Goal: Transaction & Acquisition: Purchase product/service

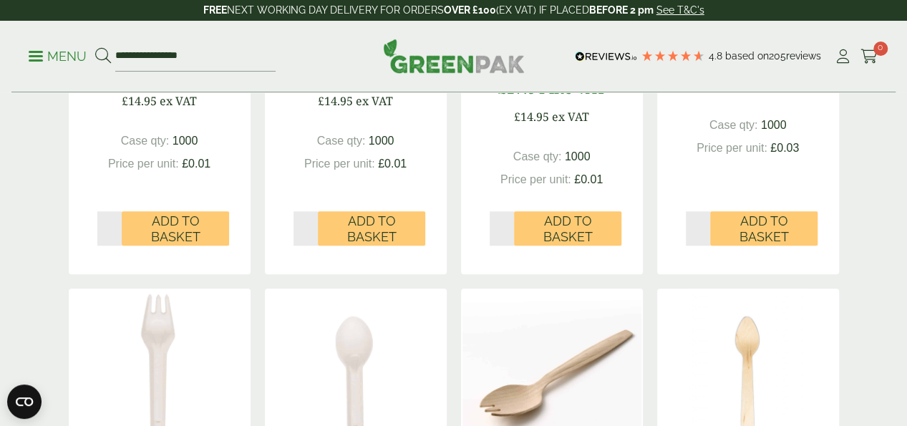
scroll to position [227, 0]
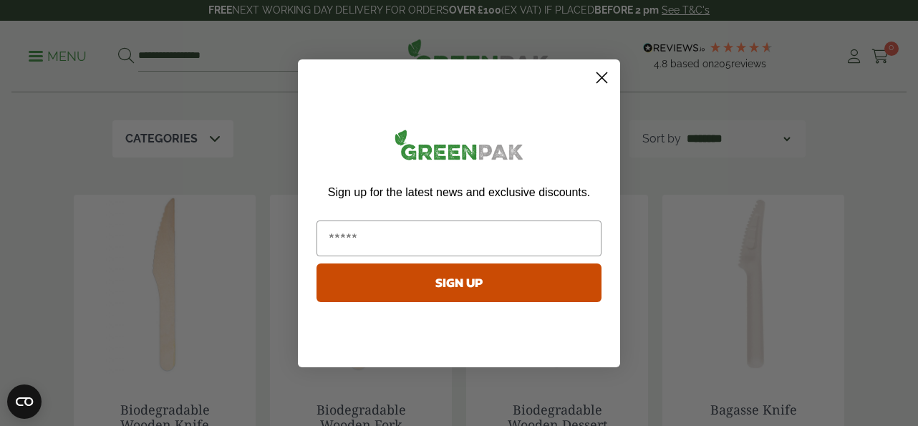
click at [601, 85] on circle "Close dialog" at bounding box center [602, 77] width 24 height 24
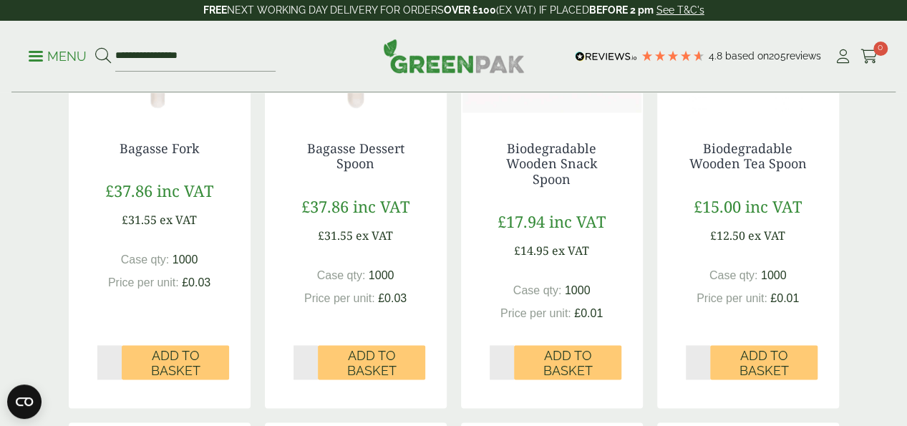
scroll to position [1000, 0]
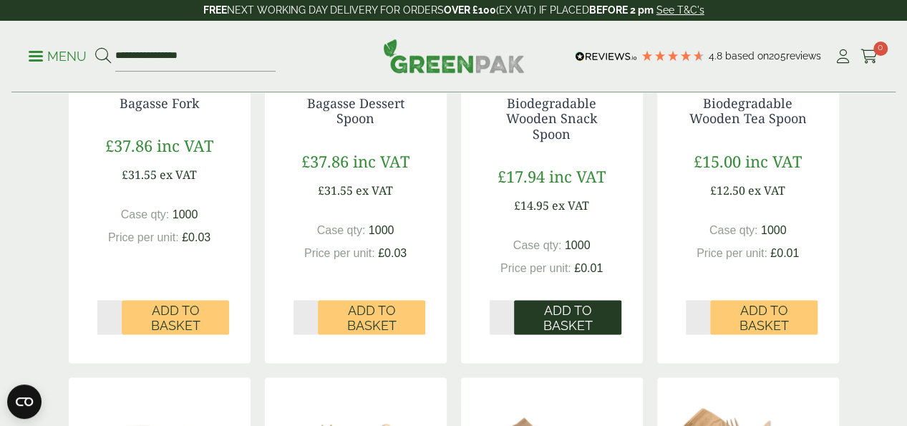
click at [581, 334] on span "Add to Basket" at bounding box center [567, 318] width 87 height 31
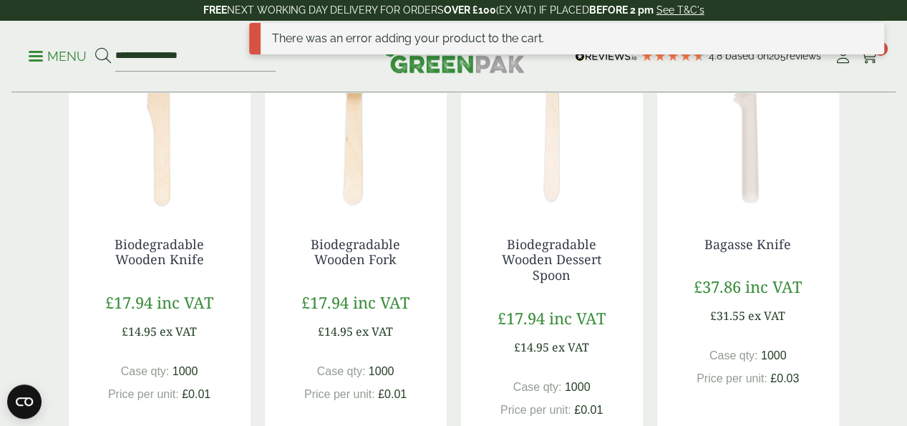
scroll to position [97, 0]
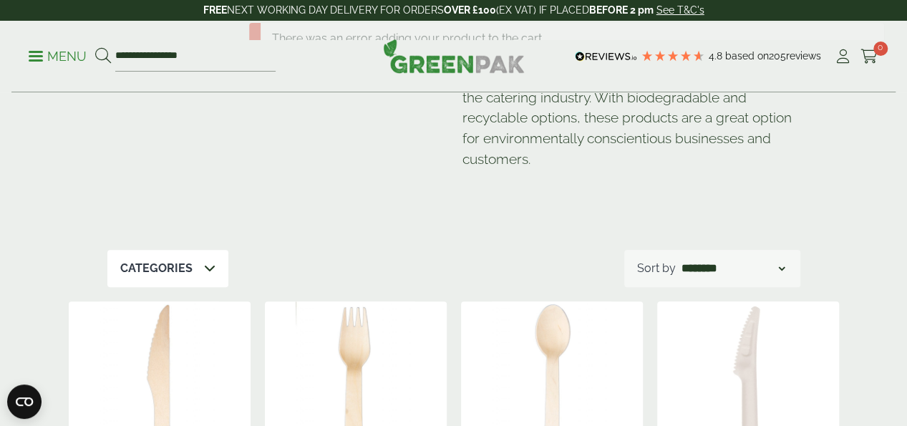
click at [839, 57] on icon at bounding box center [843, 56] width 18 height 14
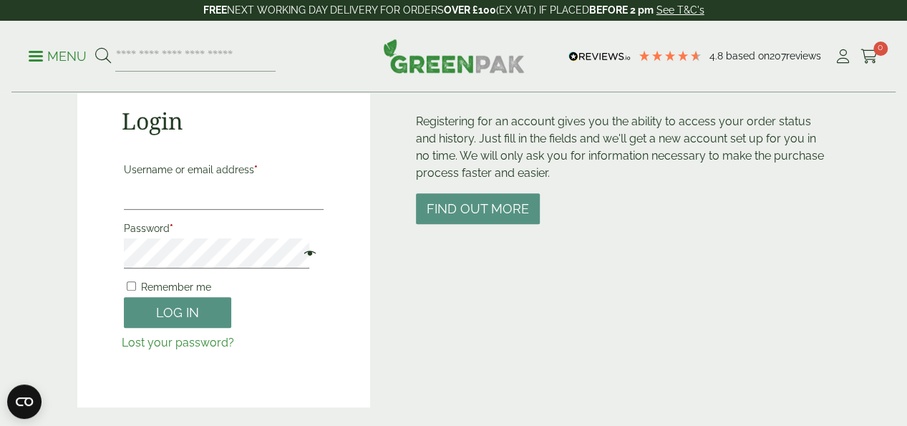
scroll to position [172, 0]
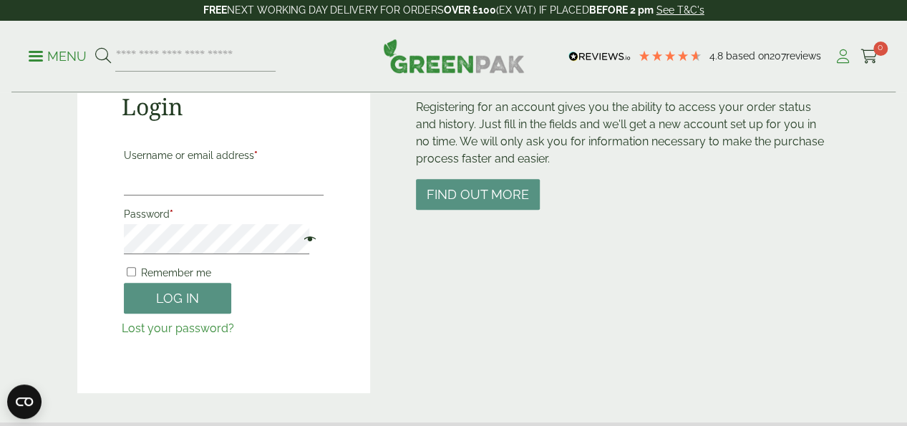
click at [842, 54] on icon at bounding box center [843, 56] width 18 height 14
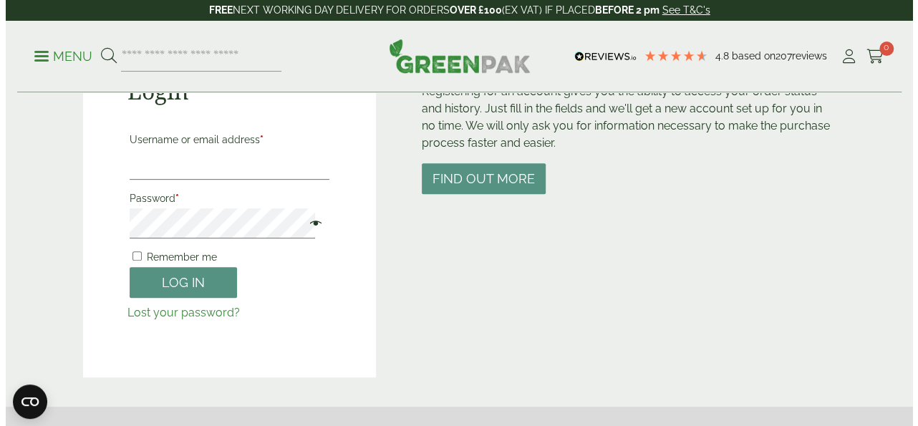
scroll to position [172, 0]
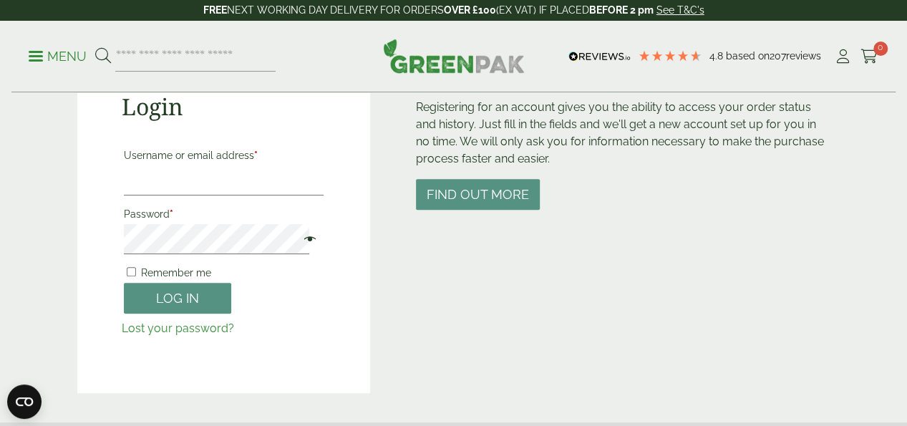
click at [36, 55] on span at bounding box center [36, 56] width 14 height 2
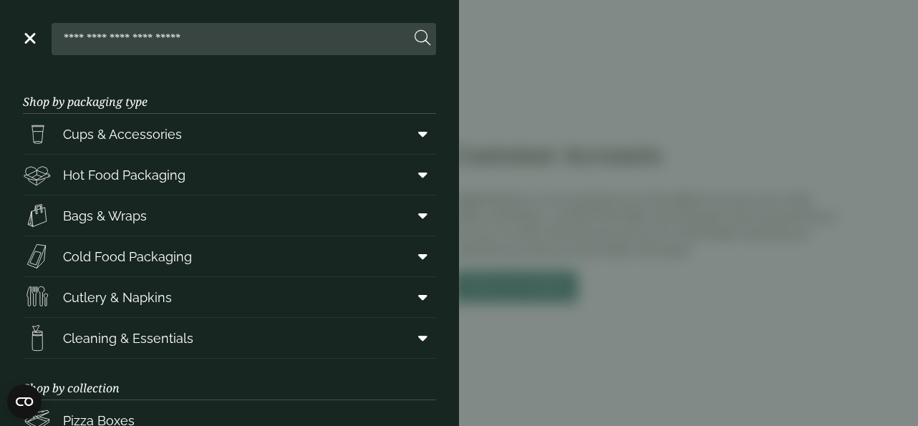
scroll to position [281, 0]
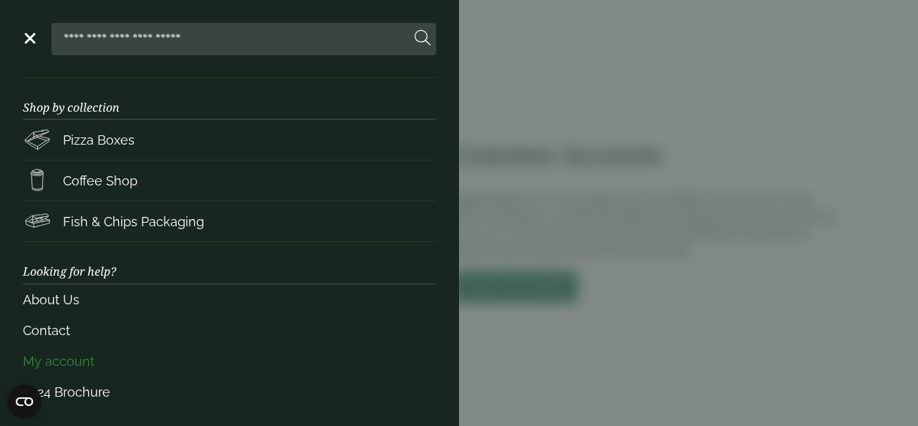
click at [80, 357] on link "My account" at bounding box center [229, 361] width 413 height 31
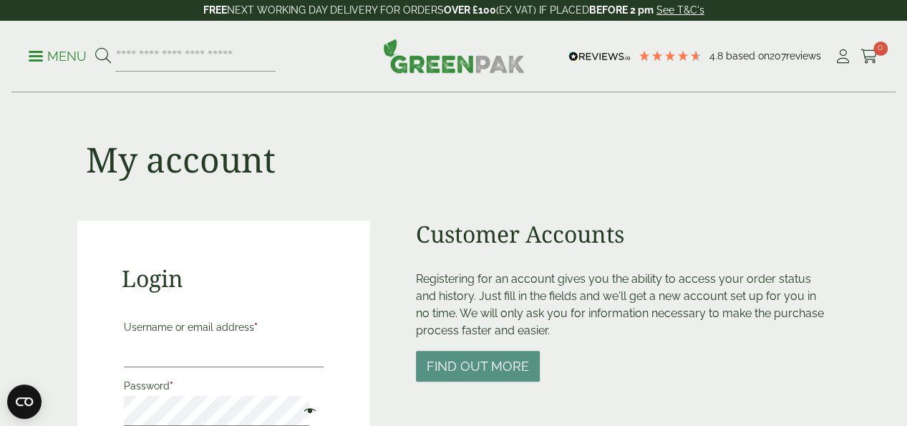
scroll to position [372, 0]
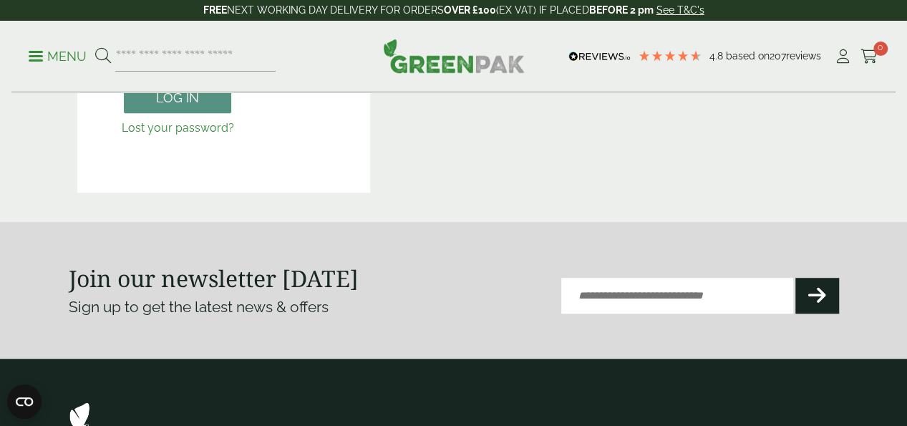
drag, startPoint x: 901, startPoint y: 269, endPoint x: 904, endPoint y: 218, distance: 50.2
click at [904, 218] on div "4.8 Based on 207 reviews FREE NEXT WORKING DAY DELIVERY - See T&C's FREE NEXT W…" at bounding box center [453, 204] width 907 height 1152
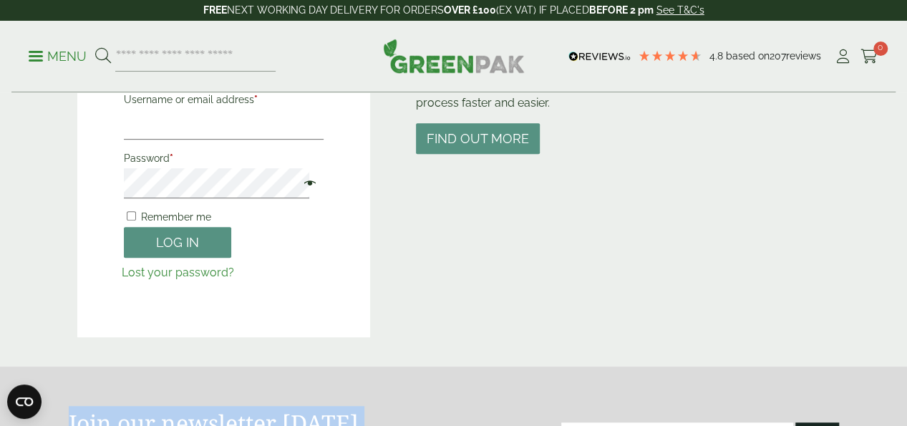
scroll to position [214, 0]
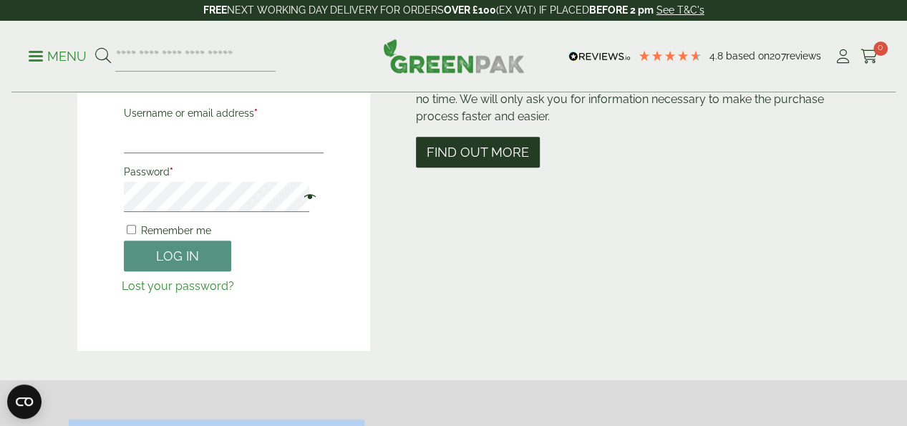
click at [495, 155] on button "Find out more" at bounding box center [478, 152] width 124 height 31
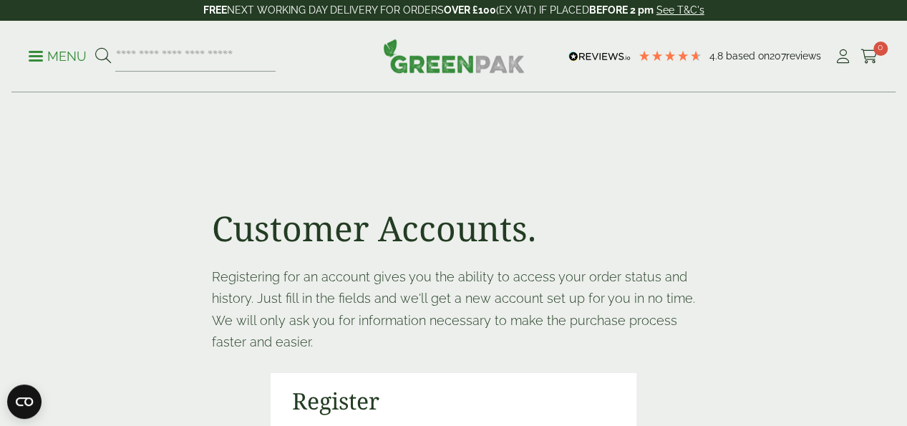
click at [829, 52] on div "4.8 Based on 207 reviews" at bounding box center [699, 56] width 270 height 21
click at [842, 57] on icon at bounding box center [843, 56] width 18 height 14
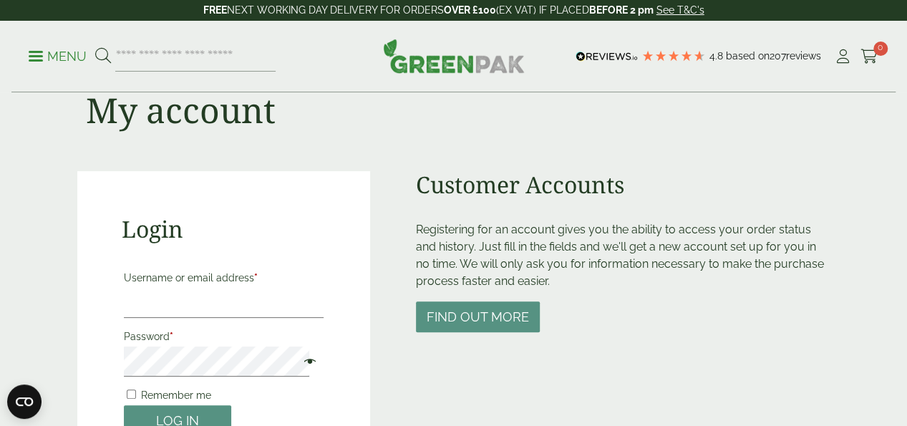
scroll to position [29, 0]
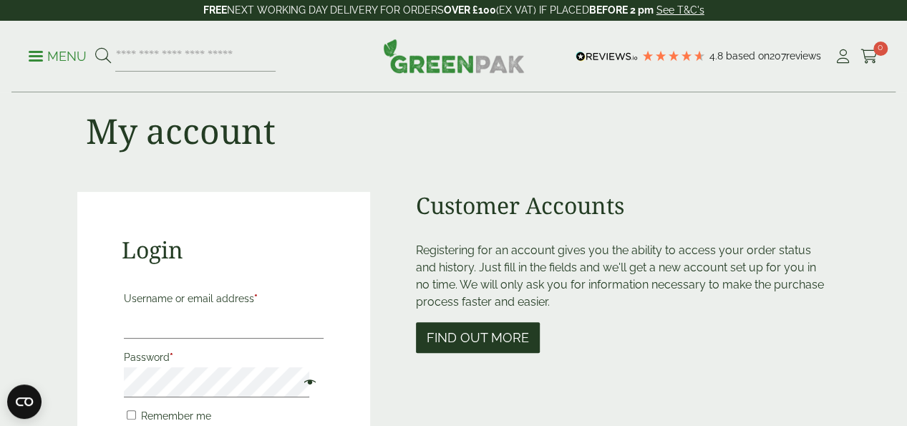
click at [513, 332] on button "Find out more" at bounding box center [478, 337] width 124 height 31
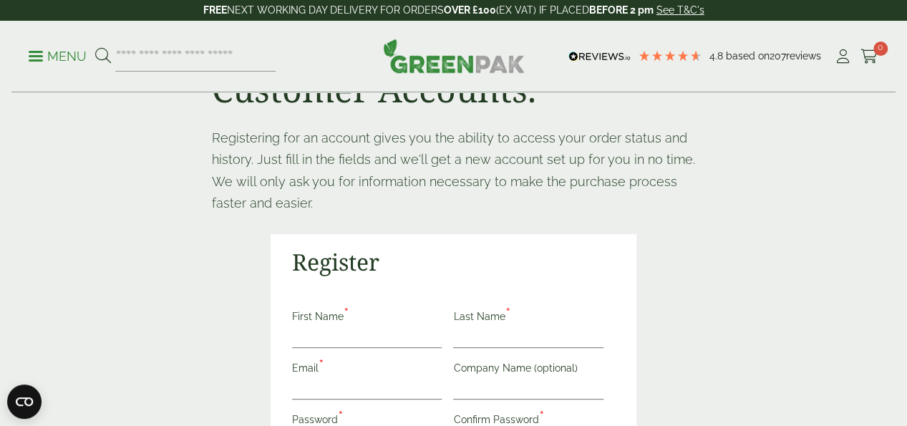
scroll to position [143, 0]
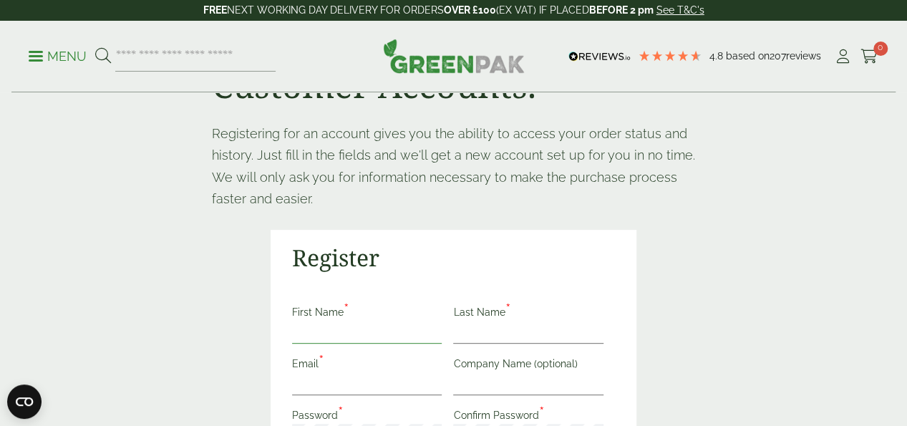
click at [443, 321] on input "First Name *" at bounding box center [367, 332] width 150 height 23
type input "****"
click at [443, 372] on input "Email *" at bounding box center [367, 383] width 150 height 23
type input "**********"
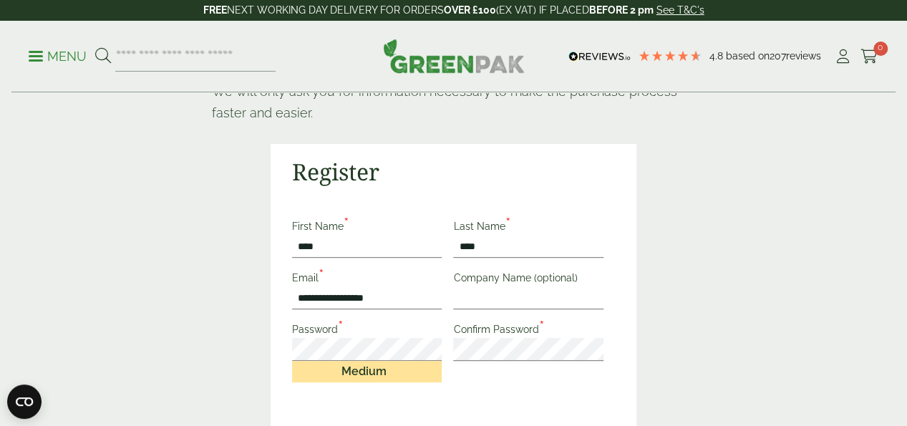
scroll to position [258, 0]
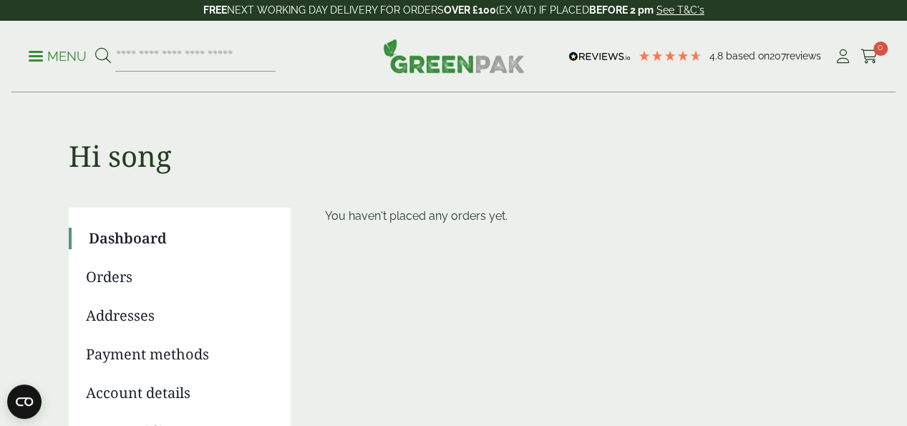
click at [472, 62] on img at bounding box center [454, 56] width 142 height 34
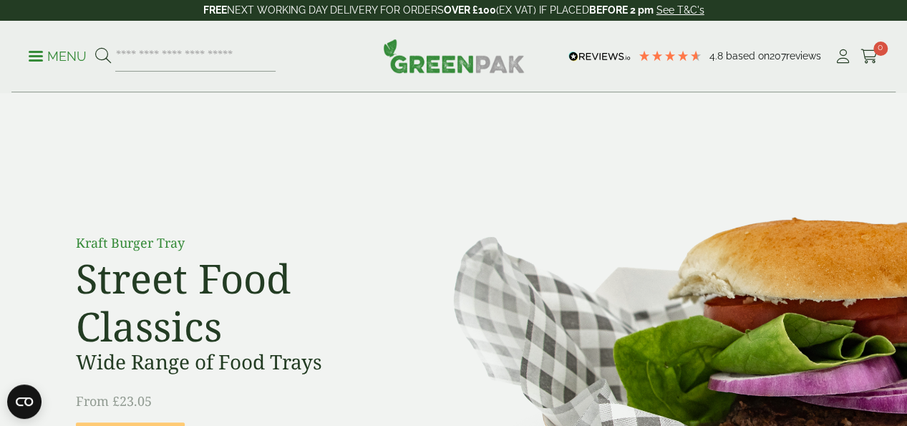
click at [40, 59] on link "Menu" at bounding box center [58, 55] width 58 height 14
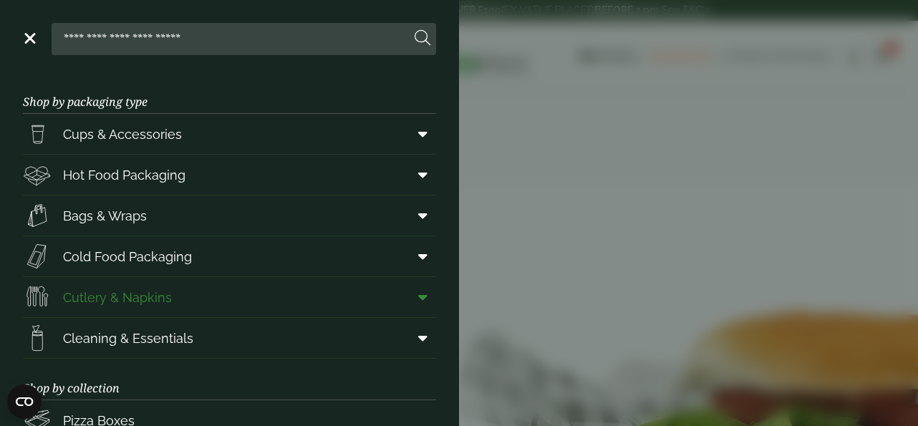
click at [122, 300] on span "Cutlery & Napkins" at bounding box center [117, 297] width 109 height 19
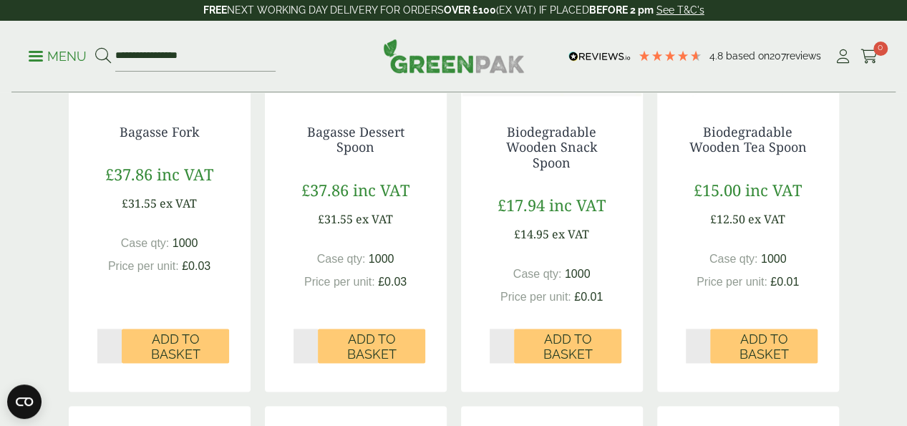
scroll to position [974, 0]
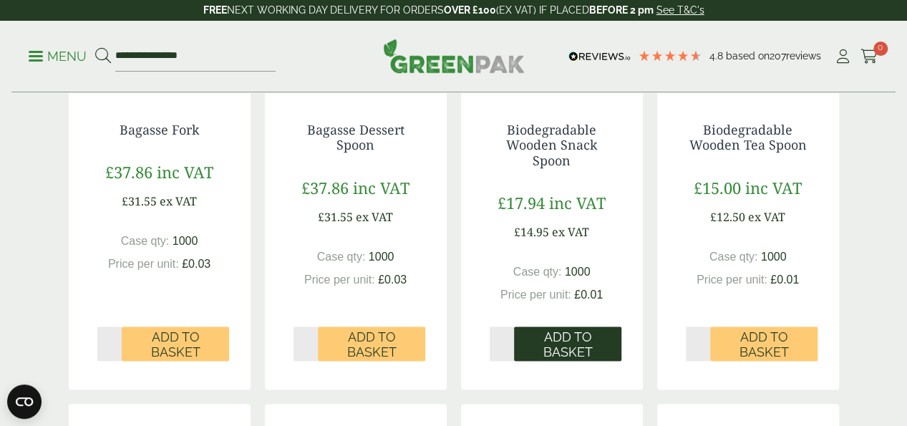
click at [586, 360] on span "Add to Basket" at bounding box center [567, 344] width 87 height 31
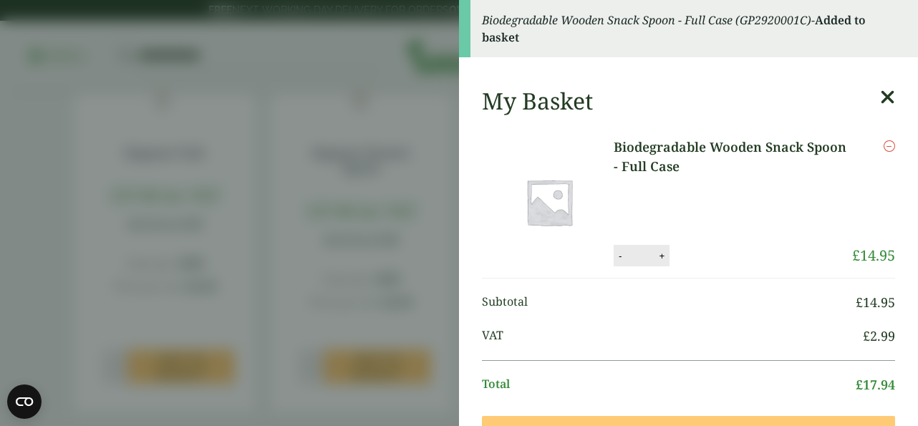
click at [880, 107] on icon at bounding box center [887, 97] width 15 height 20
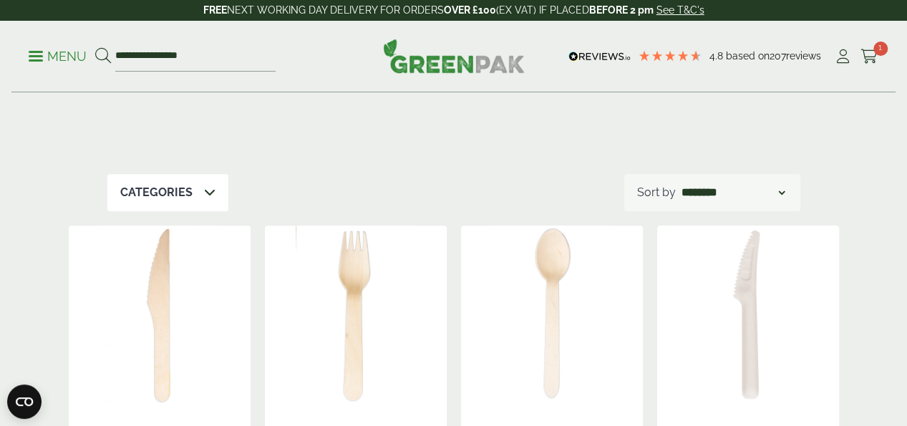
scroll to position [170, 0]
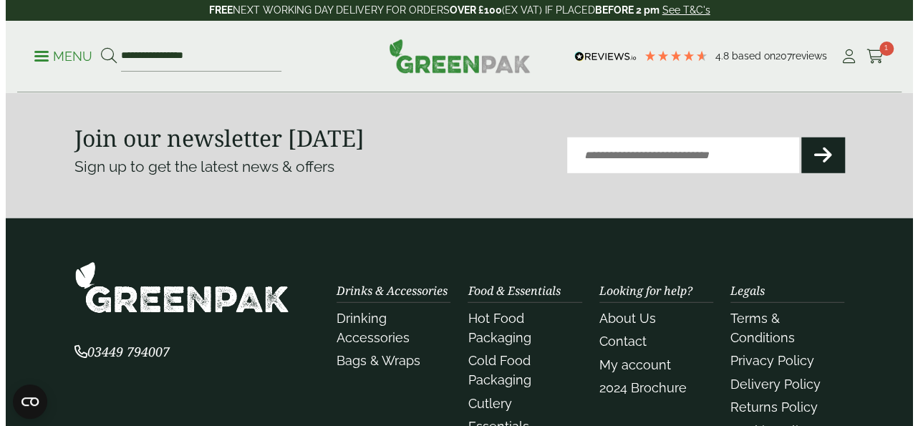
scroll to position [1948, 0]
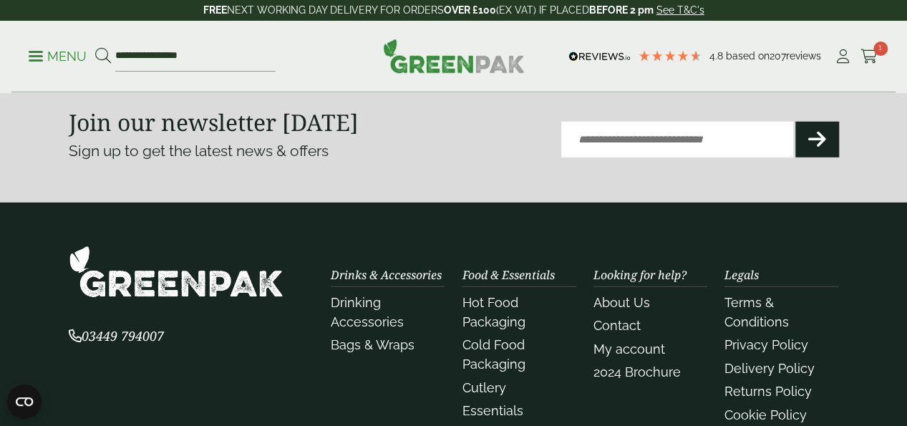
click at [56, 56] on p "Menu" at bounding box center [58, 56] width 58 height 17
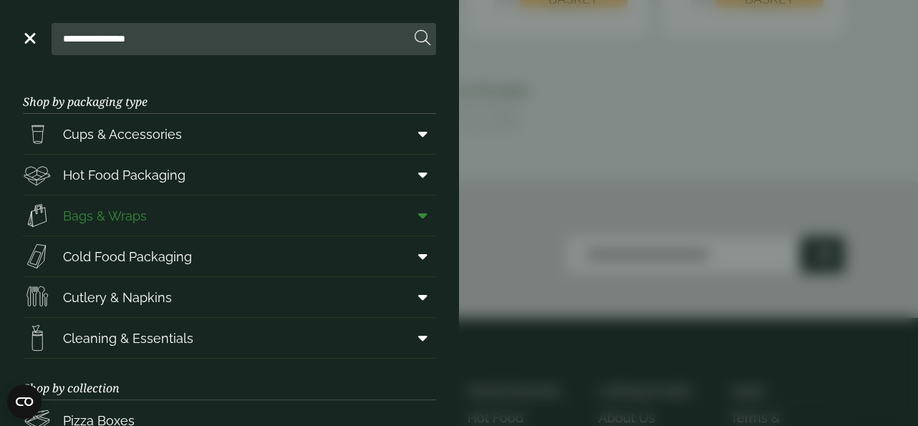
click at [142, 214] on span "Bags & Wraps" at bounding box center [105, 215] width 84 height 19
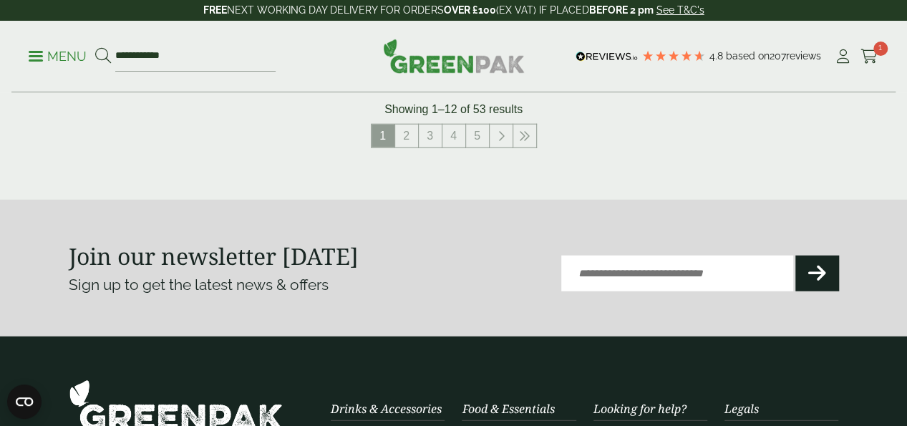
scroll to position [1796, 0]
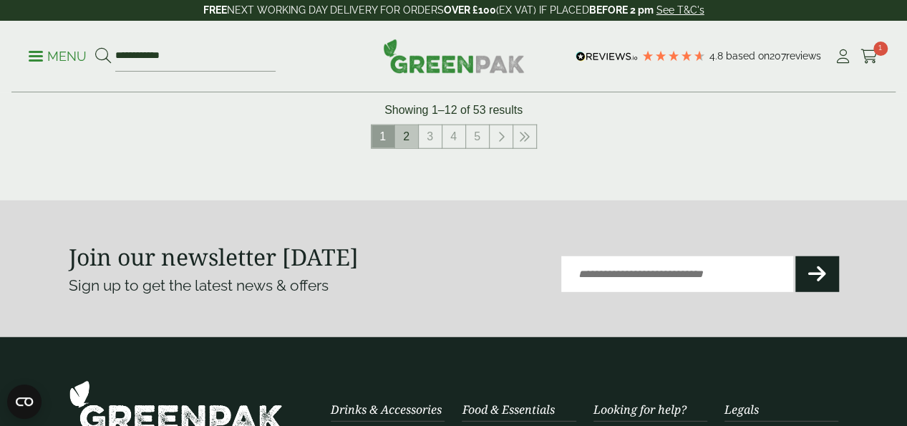
click at [402, 136] on link "2" at bounding box center [406, 136] width 23 height 23
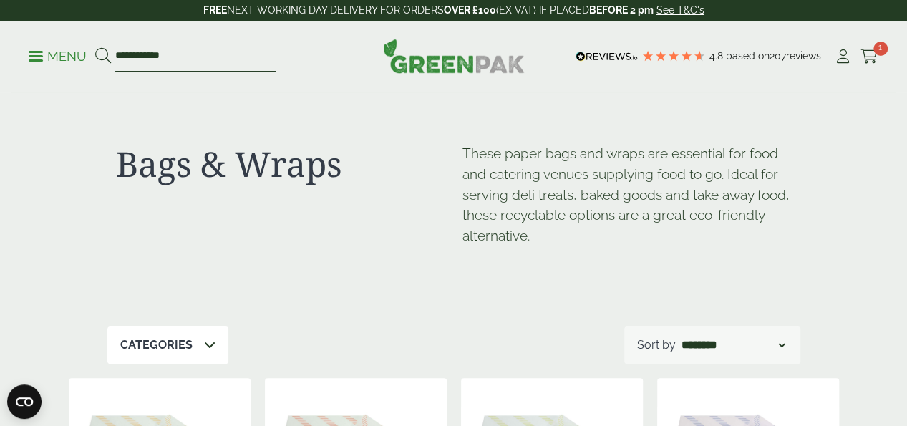
click at [208, 62] on input "**********" at bounding box center [195, 57] width 160 height 30
type input "*"
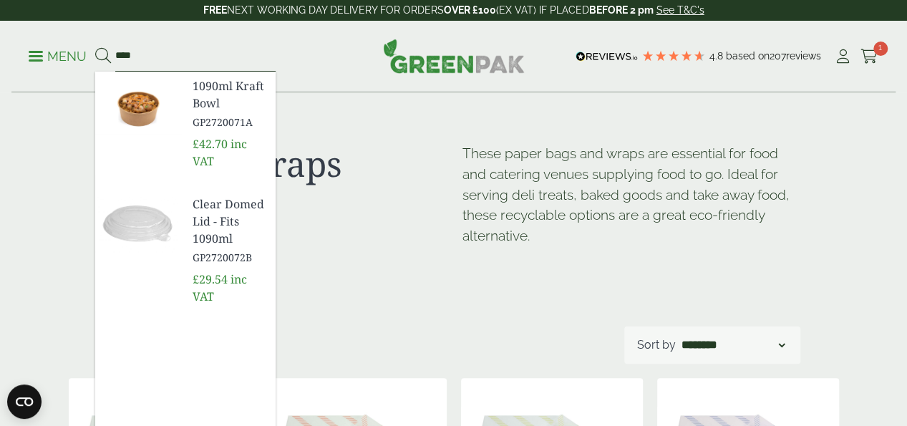
type input "****"
click at [181, 117] on img at bounding box center [138, 106] width 86 height 69
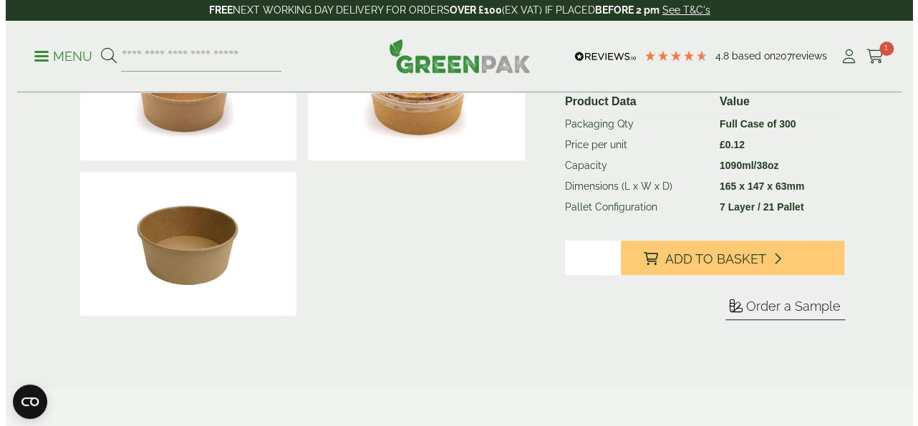
scroll to position [286, 0]
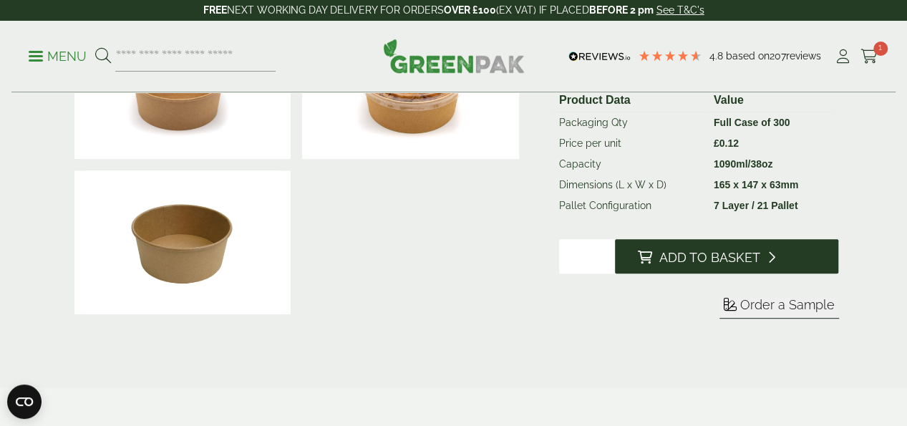
click at [726, 266] on span "Add to Basket" at bounding box center [710, 258] width 101 height 16
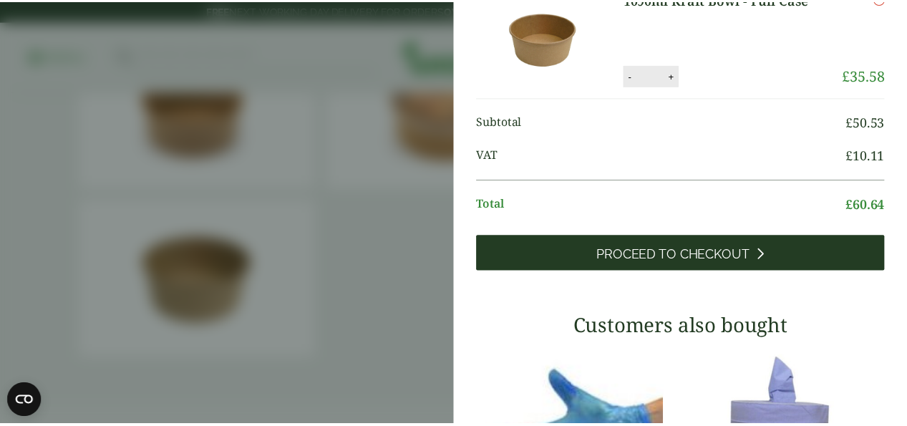
scroll to position [218, 0]
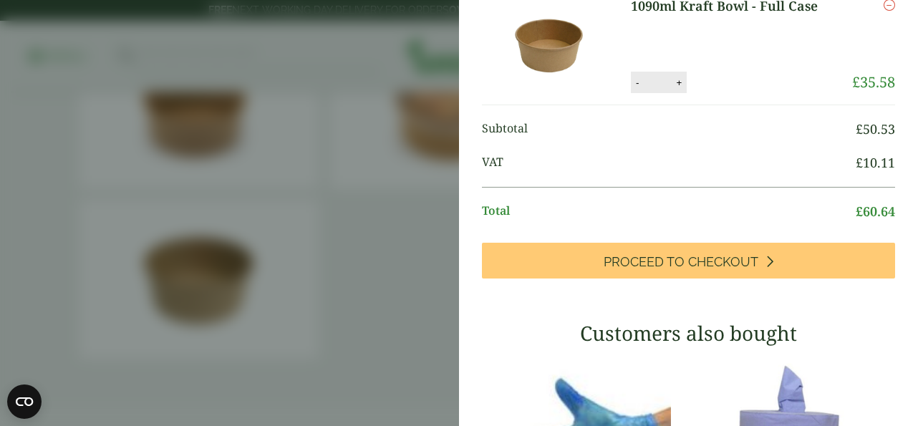
click at [0, 201] on aside "My Basket Biodegradable Wooden Snack Spoon - Full Case Biodegradable Wooden Sna…" at bounding box center [459, 213] width 918 height 426
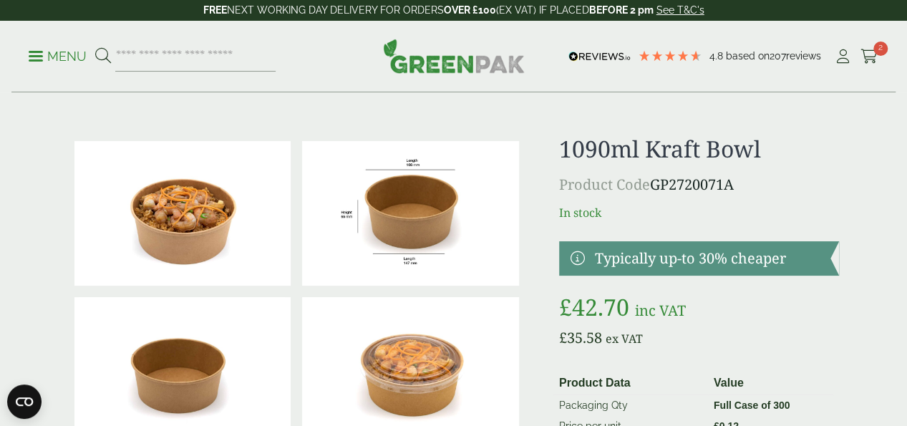
scroll to position [0, 0]
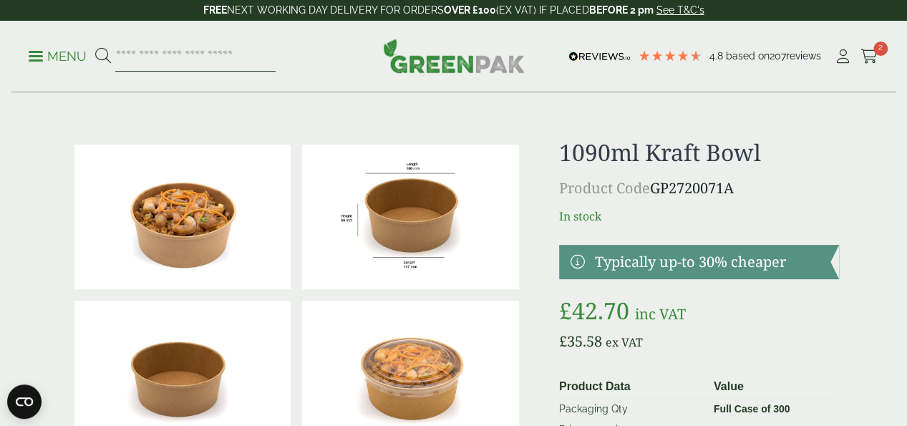
click at [241, 58] on input "search" at bounding box center [195, 57] width 160 height 30
type input "****"
click at [95, 47] on button at bounding box center [103, 56] width 16 height 19
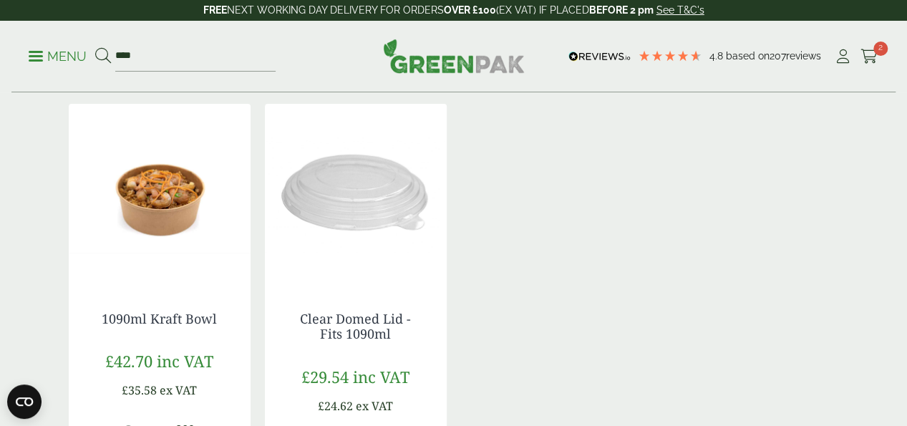
scroll to position [236, 0]
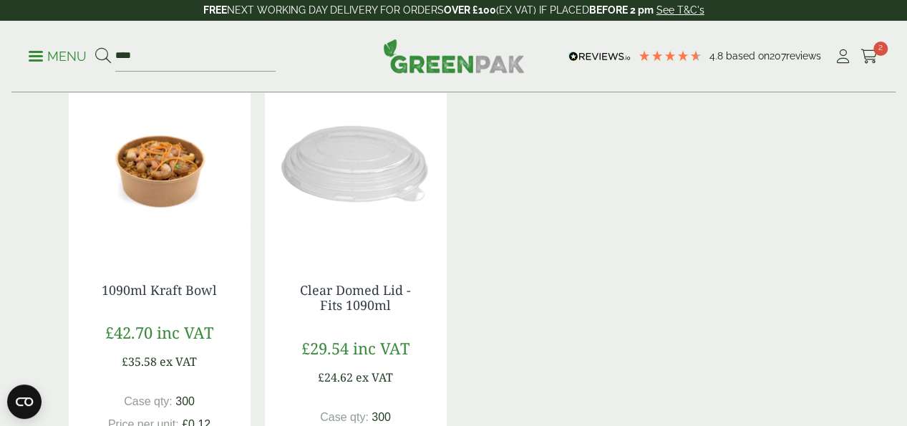
click at [338, 231] on img at bounding box center [356, 164] width 182 height 179
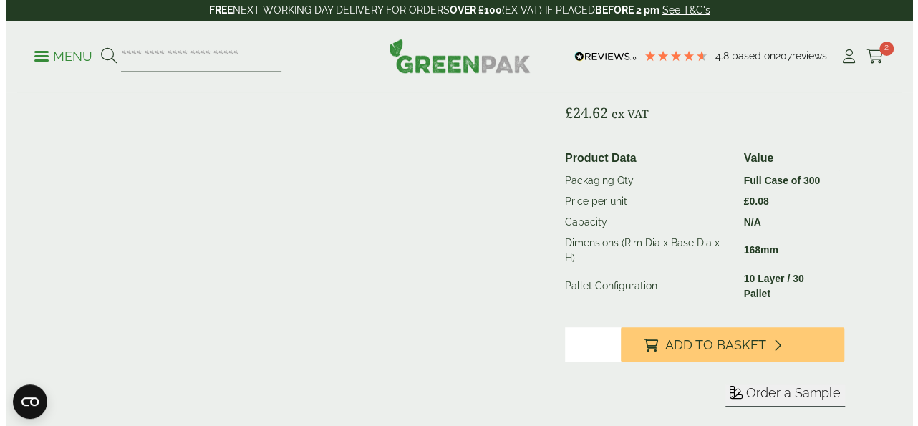
scroll to position [258, 0]
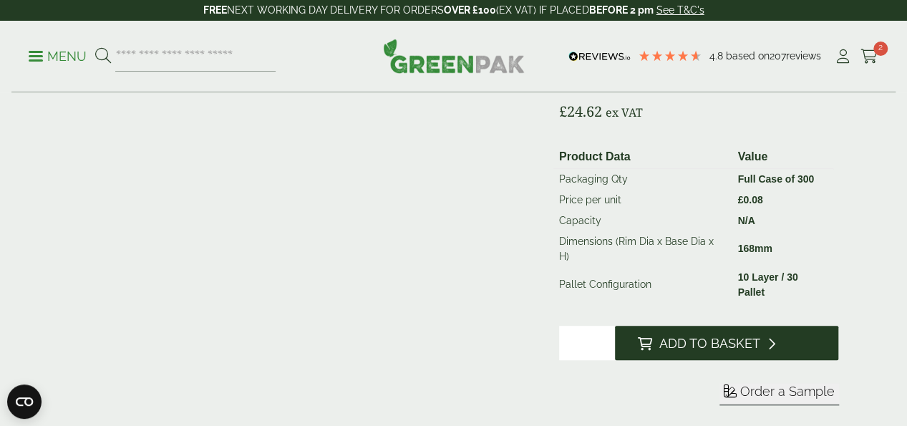
click at [758, 352] on span "Add to Basket" at bounding box center [710, 344] width 101 height 16
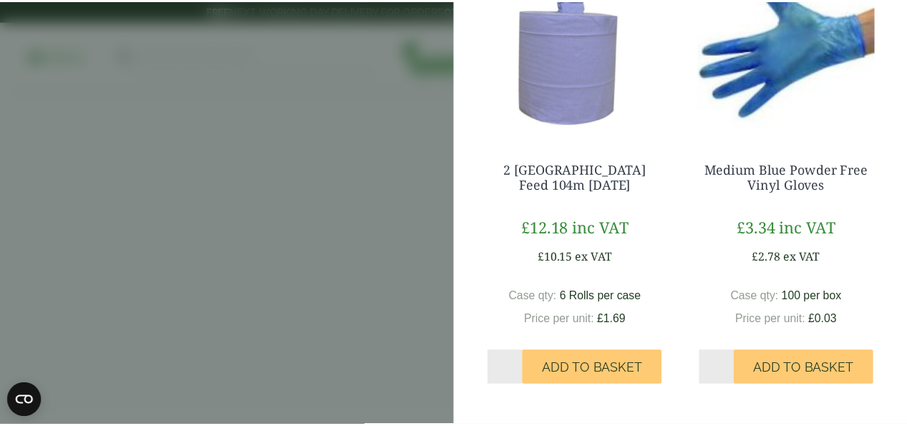
scroll to position [675, 0]
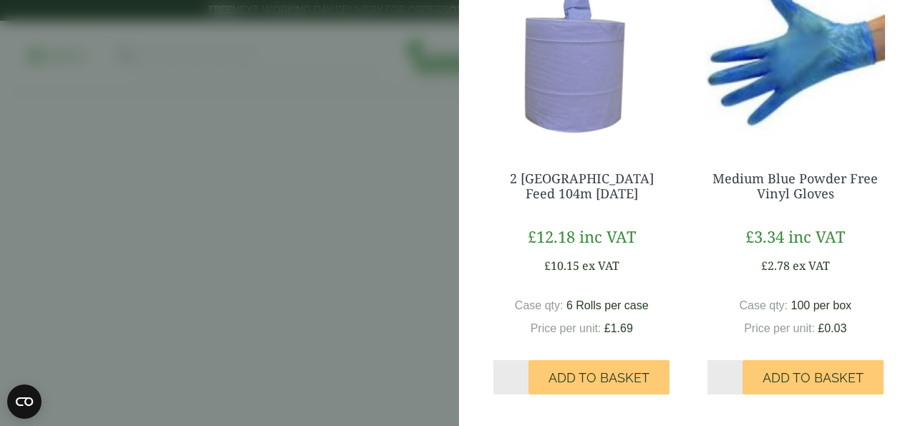
click at [381, 269] on aside "My Basket Biodegradable Wooden Snack Spoon - Full Case Biodegradable Wooden Sna…" at bounding box center [459, 213] width 918 height 426
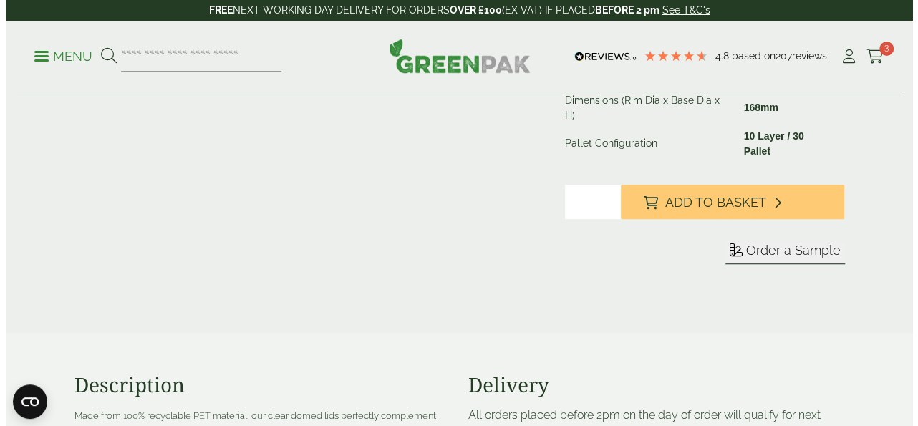
scroll to position [401, 0]
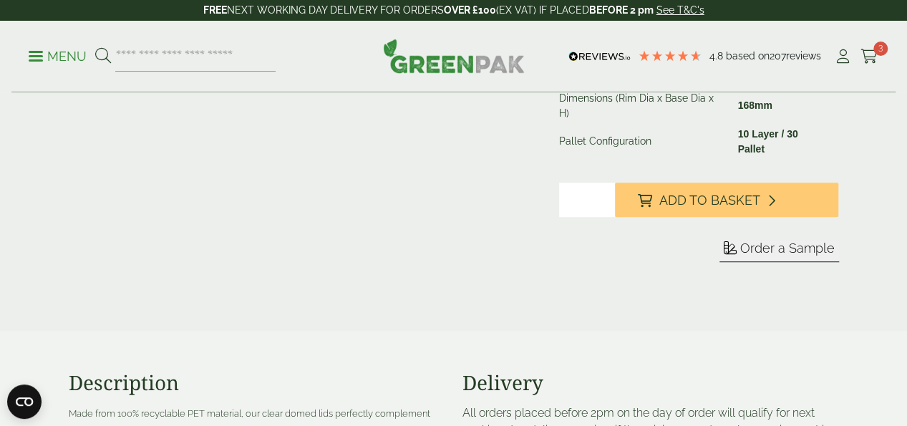
click at [39, 48] on p "Menu" at bounding box center [58, 56] width 58 height 17
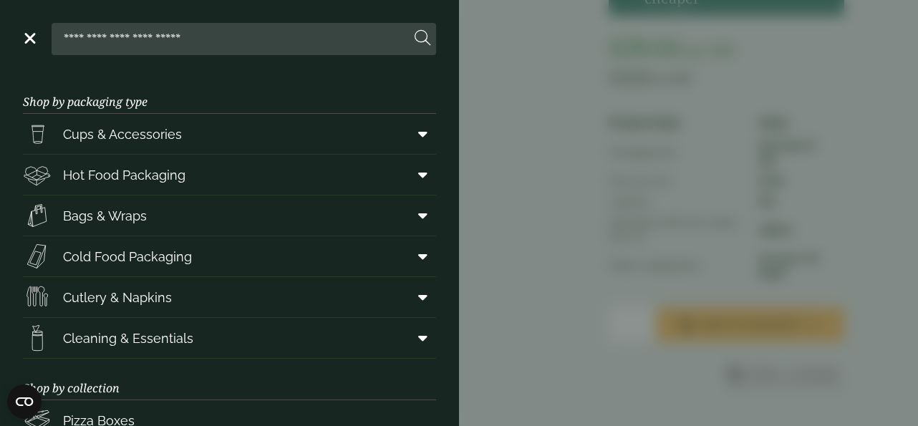
scroll to position [675, 0]
click at [95, 195] on link "Bags & Wraps" at bounding box center [229, 215] width 413 height 40
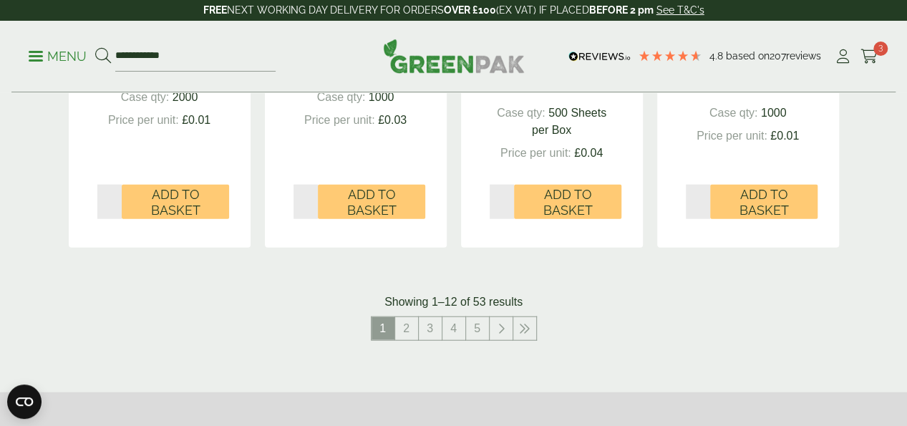
scroll to position [1633, 0]
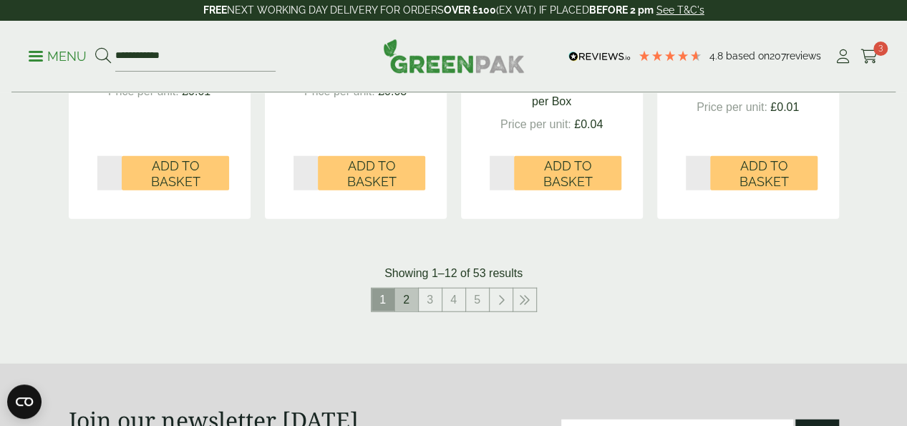
click at [408, 300] on link "2" at bounding box center [406, 300] width 23 height 23
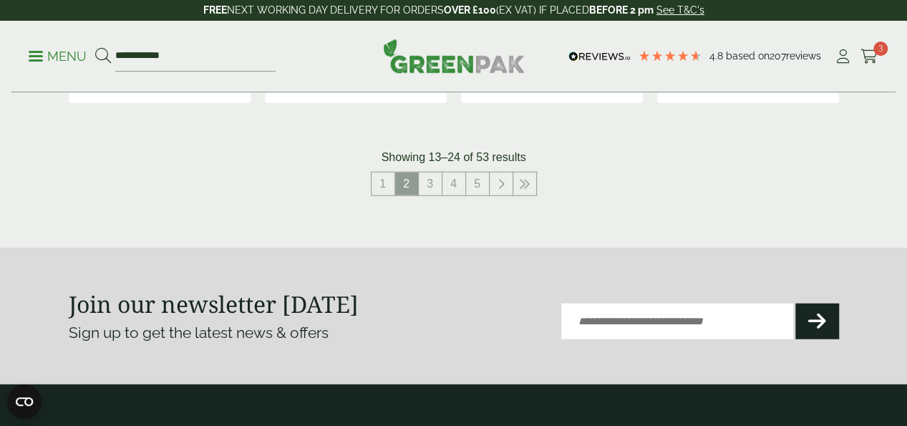
scroll to position [1719, 0]
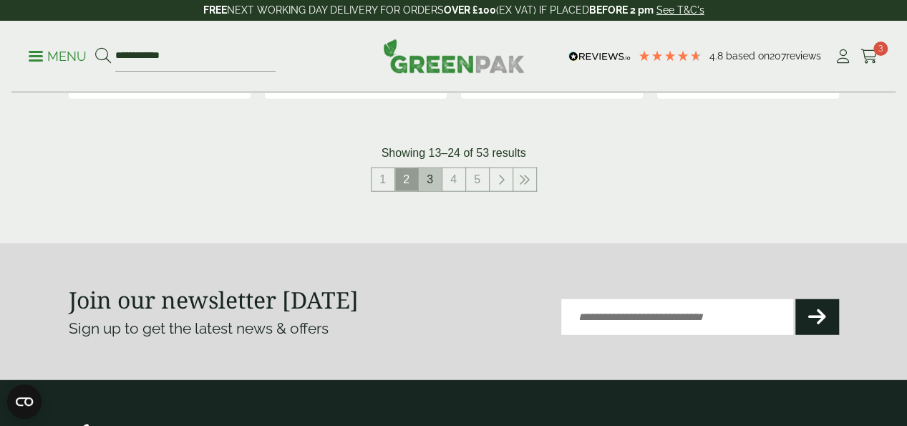
click at [428, 174] on link "3" at bounding box center [430, 179] width 23 height 23
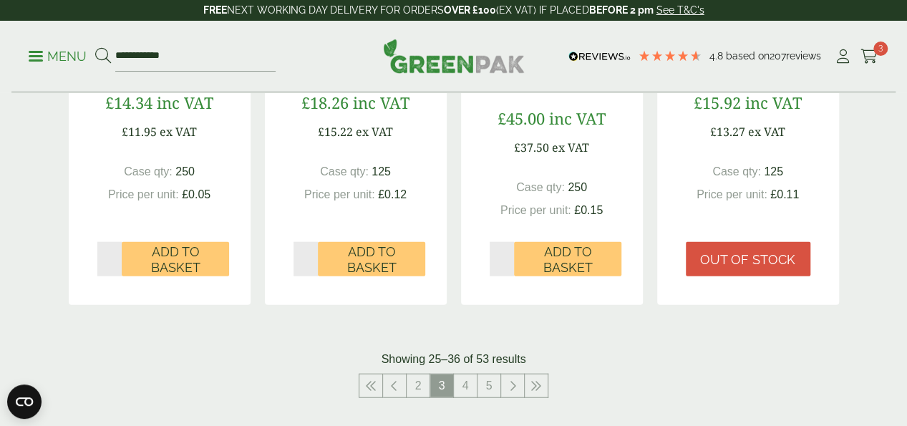
scroll to position [1547, 0]
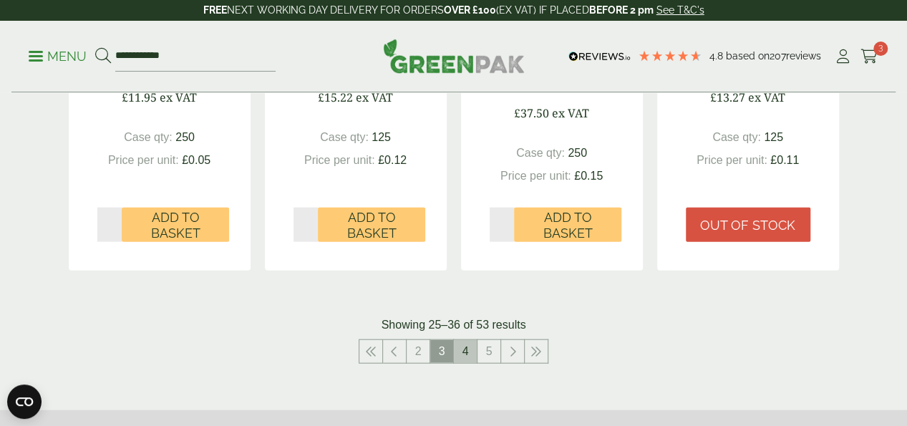
click at [469, 352] on link "4" at bounding box center [465, 351] width 23 height 23
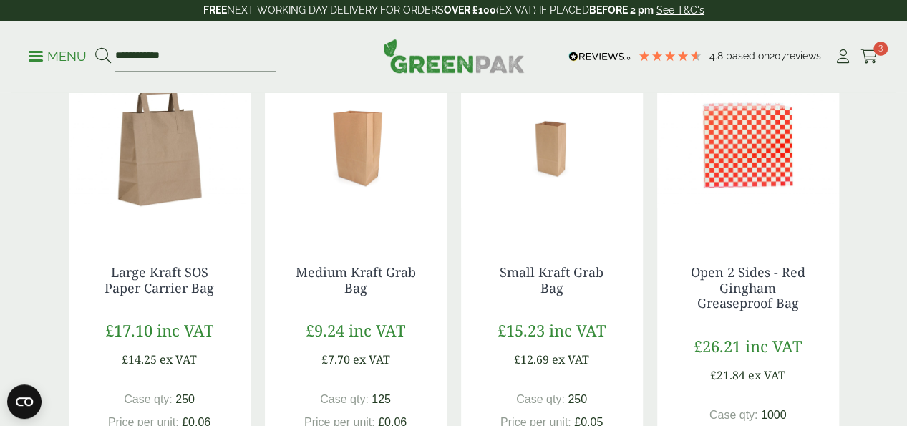
scroll to position [359, 0]
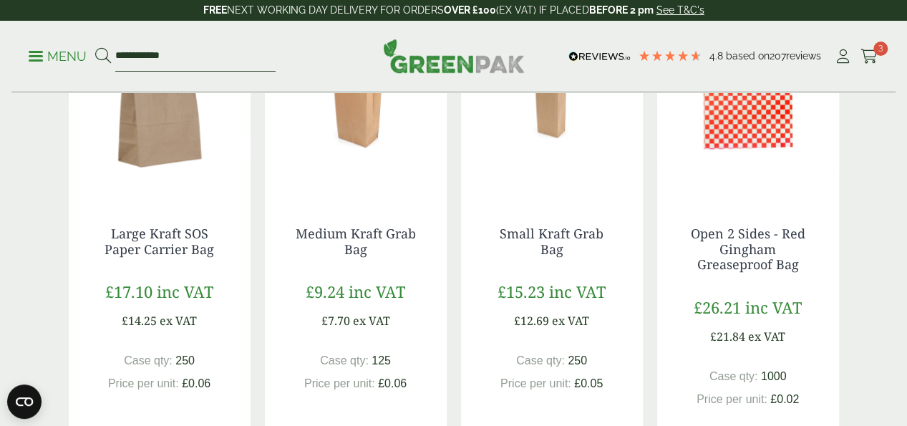
drag, startPoint x: 315, startPoint y: 55, endPoint x: 47, endPoint y: 44, distance: 268.8
click at [47, 44] on ul "**********" at bounding box center [152, 57] width 247 height 30
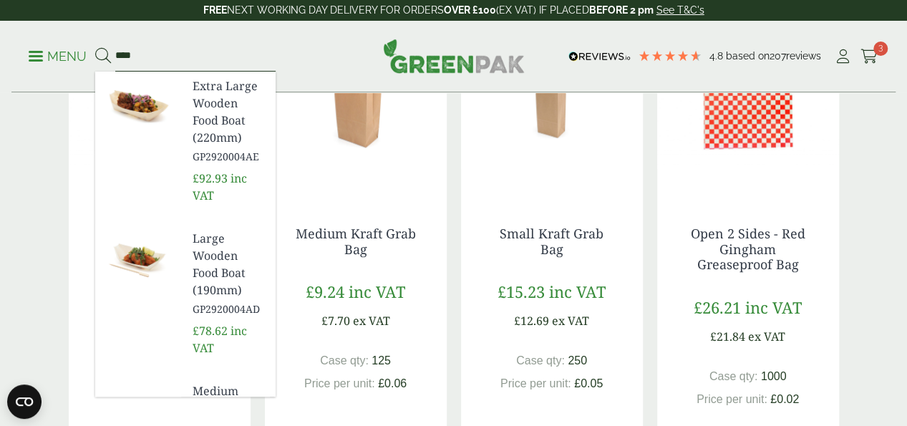
type input "****"
click at [95, 47] on button at bounding box center [103, 56] width 16 height 19
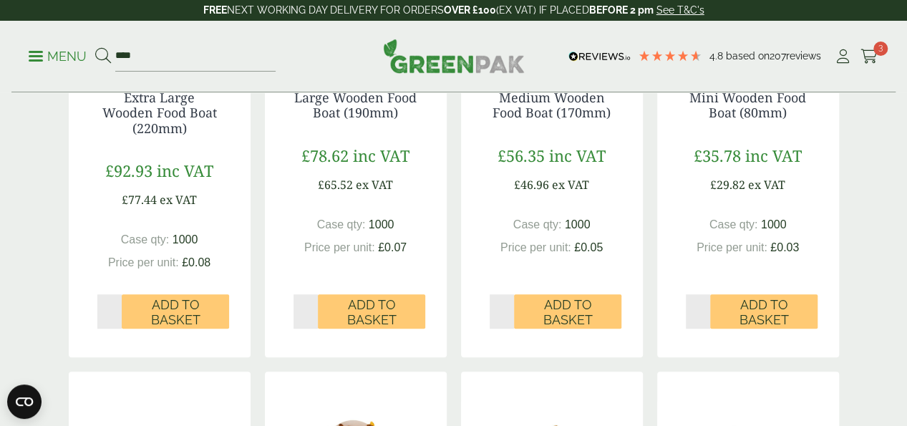
scroll to position [430, 0]
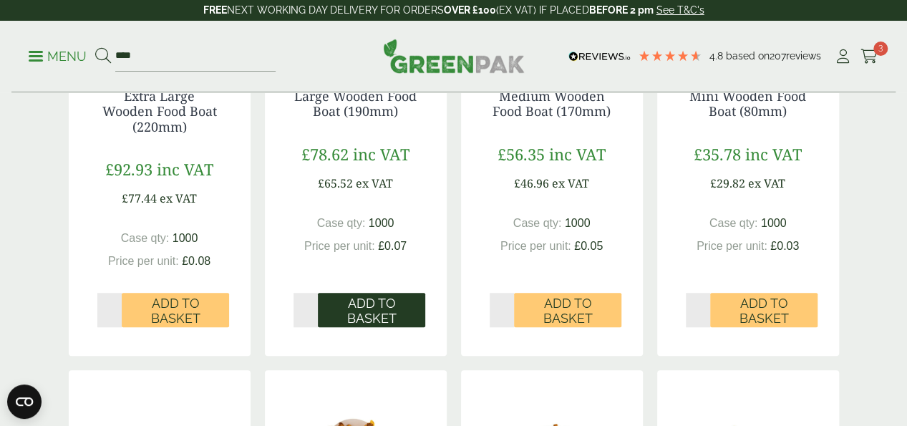
click at [364, 327] on span "Add to Basket" at bounding box center [371, 311] width 87 height 31
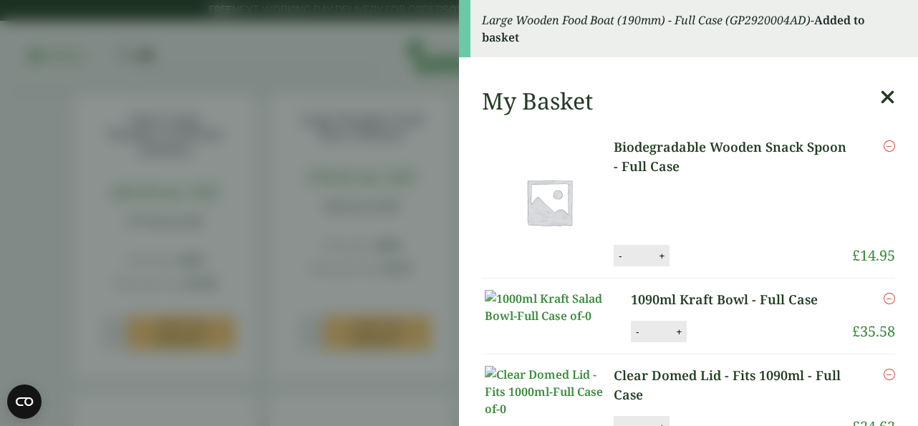
click at [0, 237] on aside "Large Wooden Food Boat (190mm) - Full Case (GP2920004AD) - Added to basket My B…" at bounding box center [459, 213] width 918 height 426
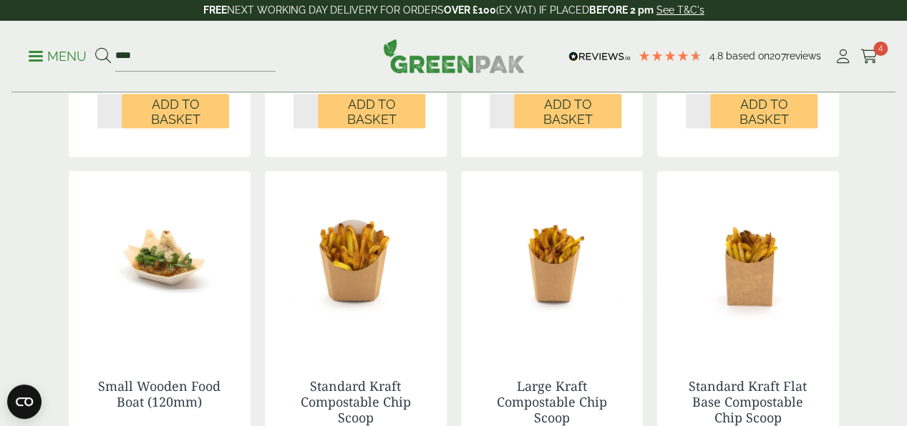
scroll to position [630, 0]
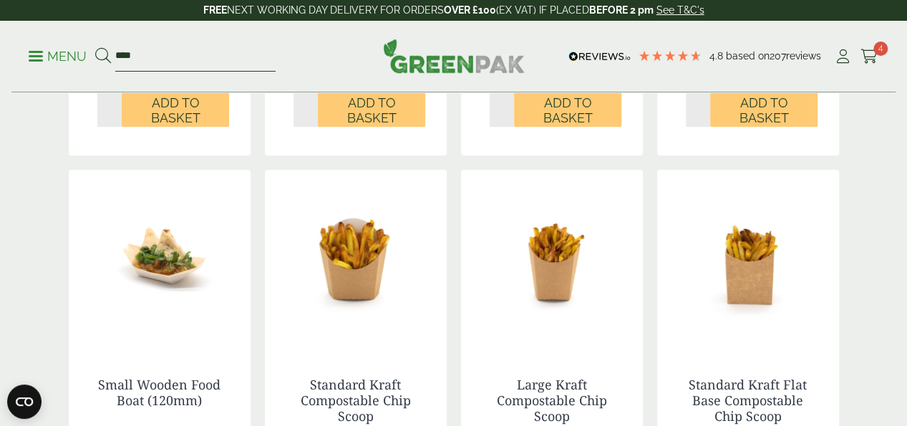
drag, startPoint x: 165, startPoint y: 54, endPoint x: 121, endPoint y: 51, distance: 43.8
click at [121, 51] on form "****" at bounding box center [185, 57] width 180 height 30
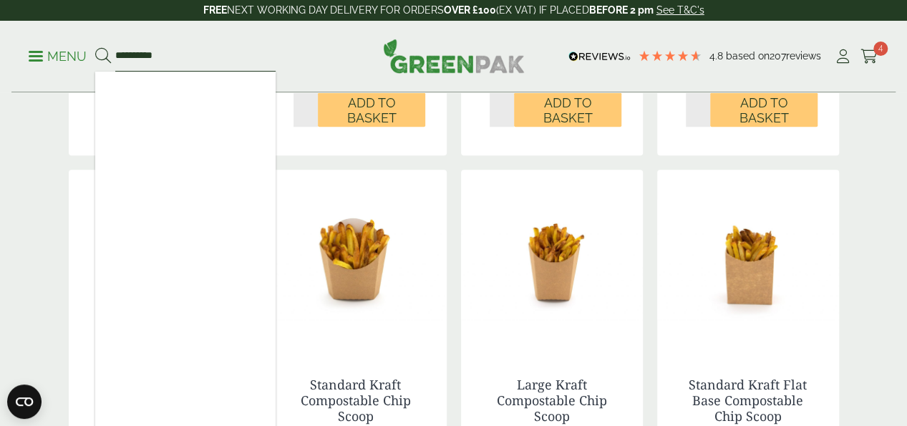
type input "**********"
click at [95, 47] on button at bounding box center [103, 56] width 16 height 19
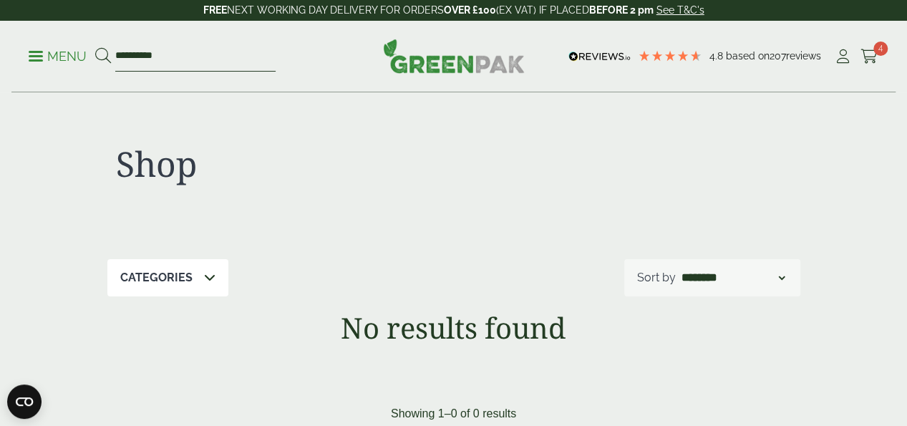
click at [195, 57] on input "**********" at bounding box center [195, 57] width 160 height 30
type input "****"
click at [95, 47] on button at bounding box center [103, 56] width 16 height 19
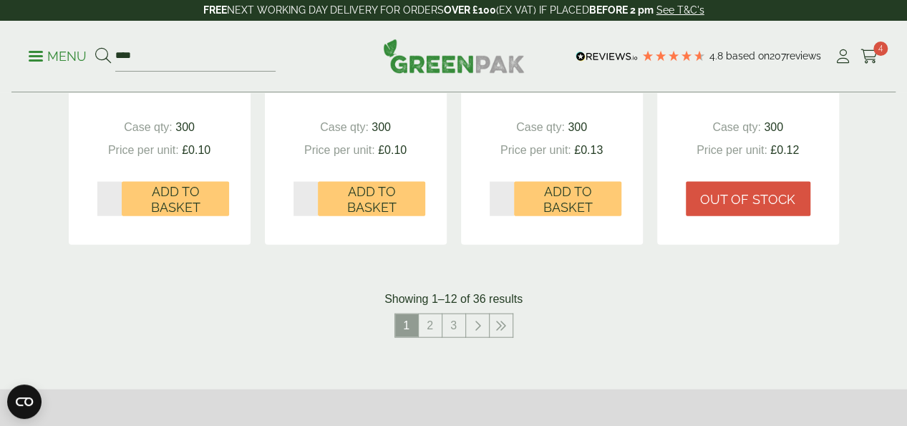
scroll to position [1518, 0]
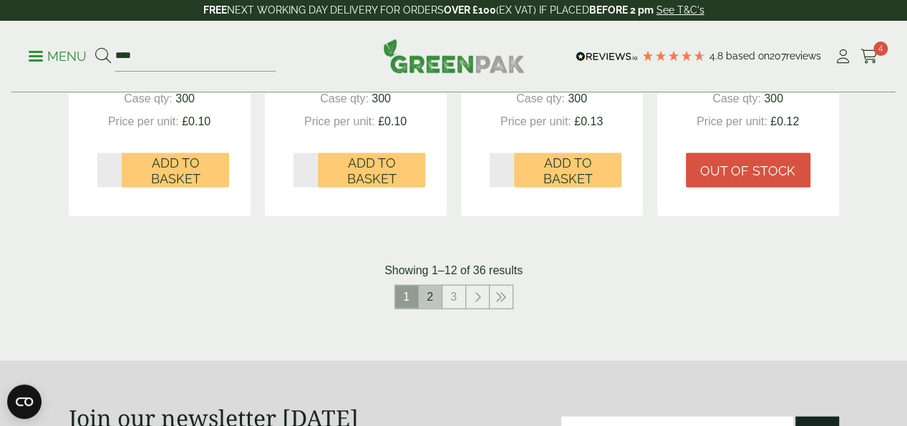
click at [432, 309] on link "2" at bounding box center [430, 297] width 23 height 23
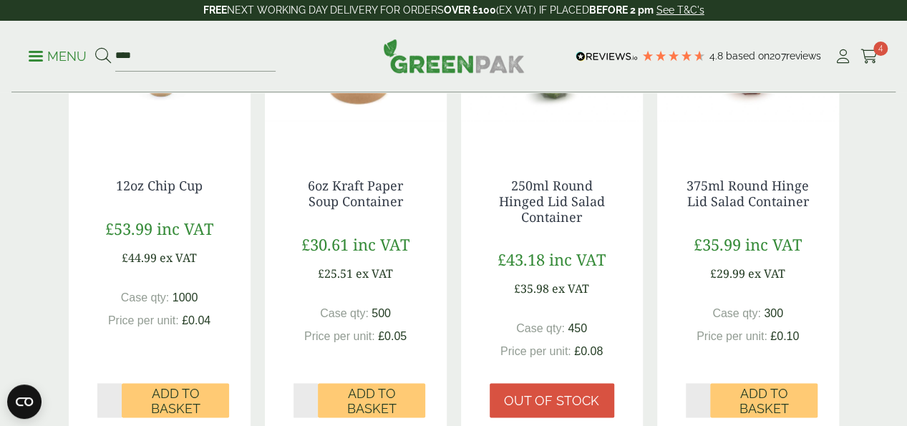
scroll to position [831, 0]
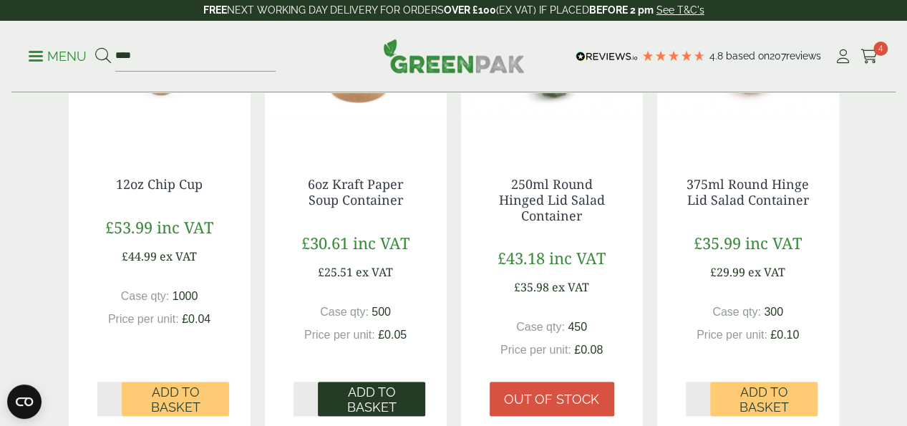
click at [348, 407] on span "Add to Basket" at bounding box center [371, 400] width 87 height 31
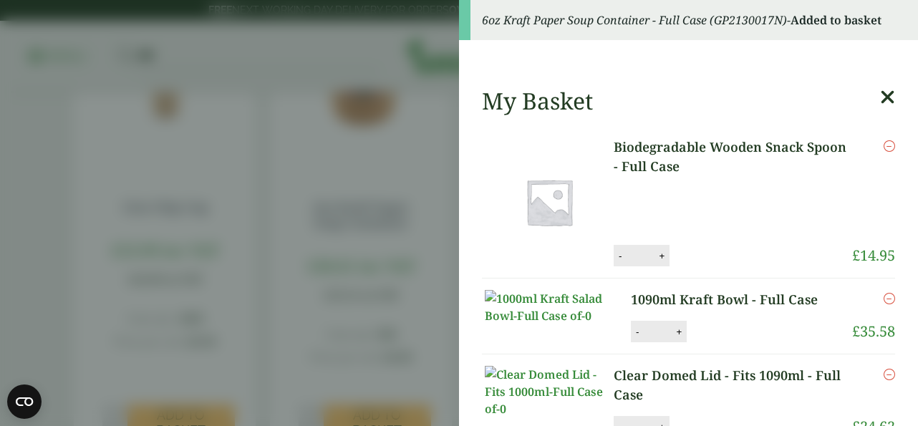
click at [26, 241] on aside "6oz Kraft Paper Soup Container - Full Case (GP2130017N) - Added to basket My Ba…" at bounding box center [459, 213] width 918 height 426
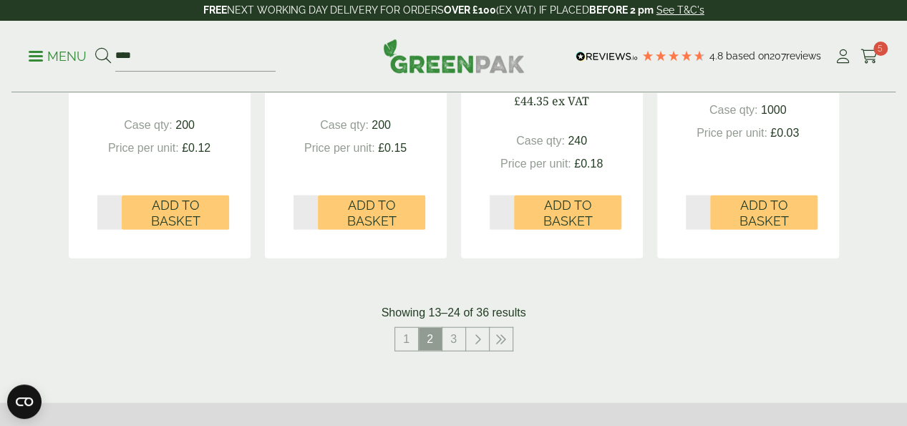
scroll to position [1633, 0]
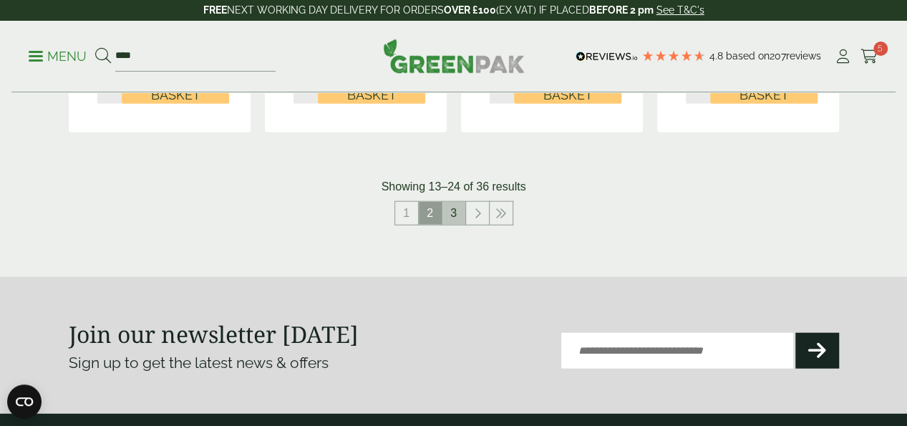
click at [458, 225] on link "3" at bounding box center [454, 213] width 23 height 23
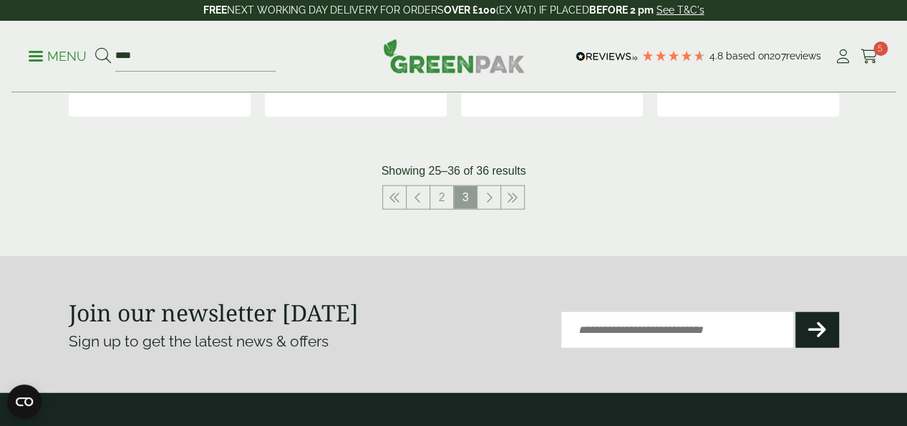
scroll to position [1604, 0]
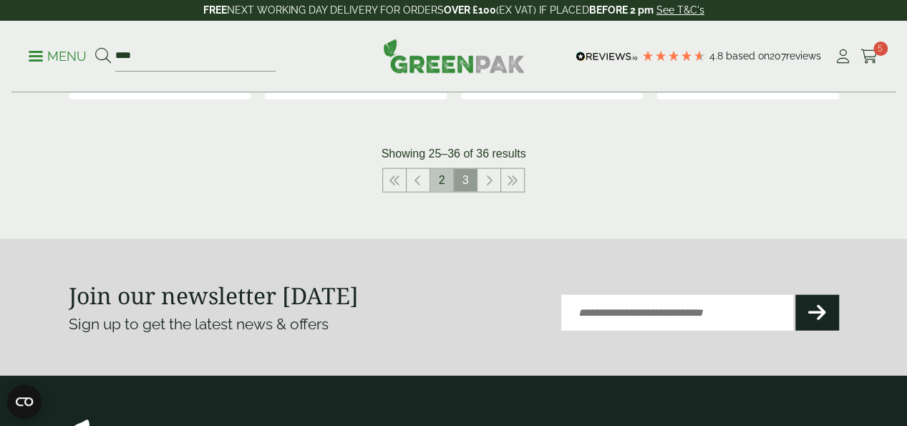
click at [440, 192] on link "2" at bounding box center [441, 180] width 23 height 23
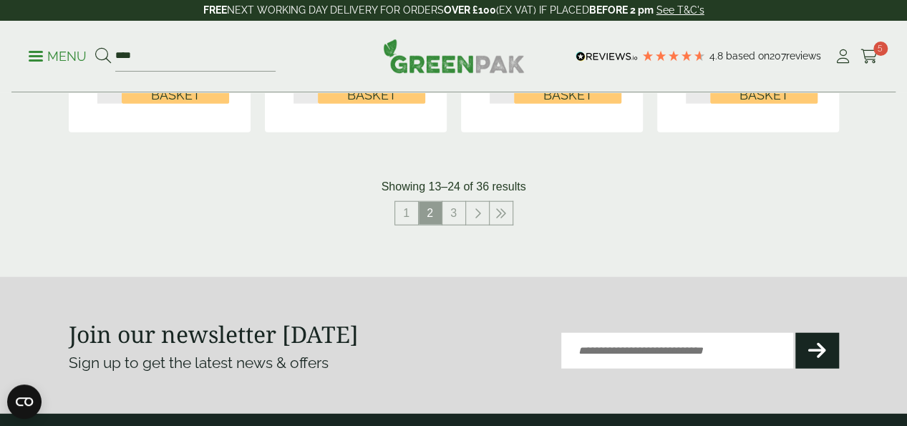
scroll to position [1661, 0]
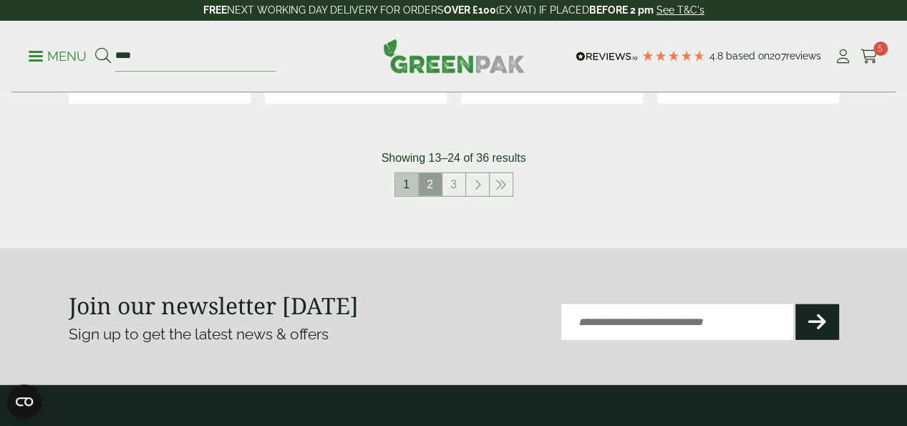
click at [406, 196] on link "1" at bounding box center [406, 184] width 23 height 23
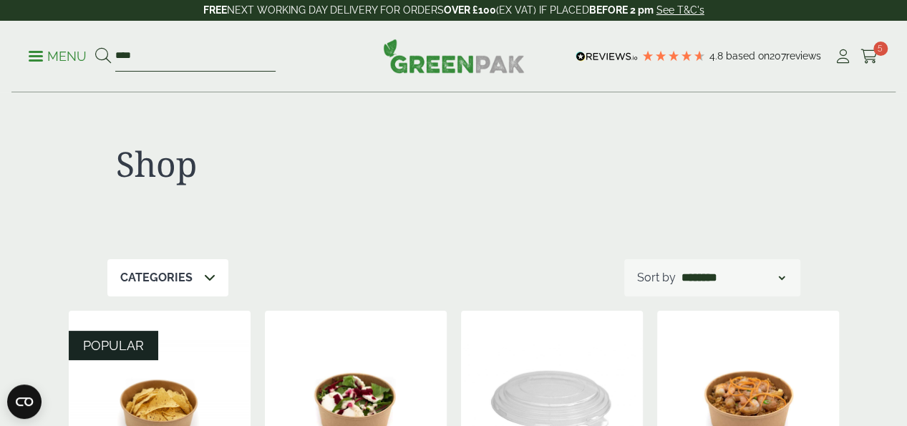
drag, startPoint x: 179, startPoint y: 54, endPoint x: 0, endPoint y: 32, distance: 180.5
click at [0, 32] on div "Menu **** 4.8 Based on" at bounding box center [453, 57] width 907 height 72
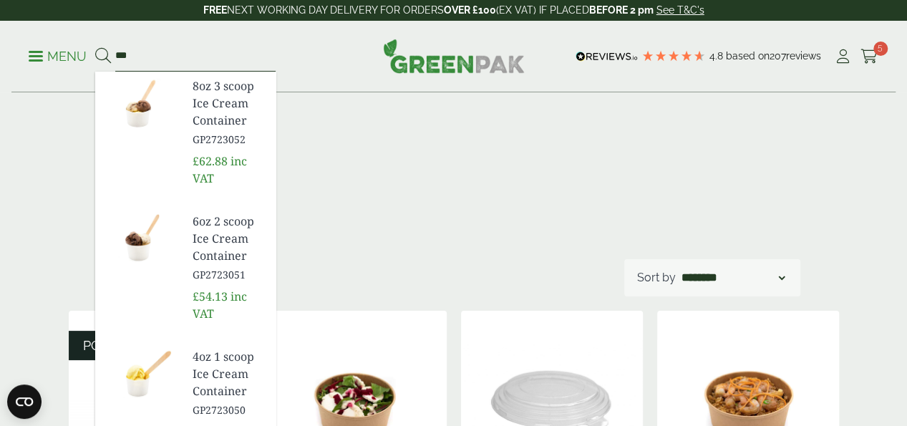
type input "***"
click at [95, 47] on button at bounding box center [103, 56] width 16 height 19
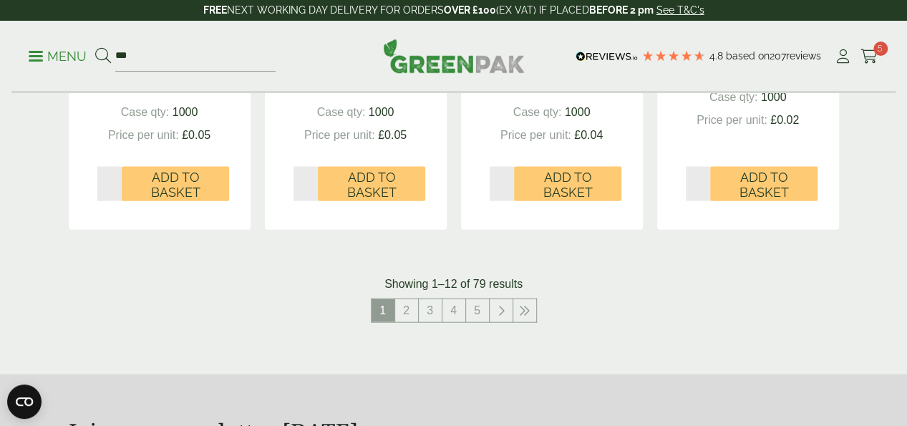
scroll to position [1547, 0]
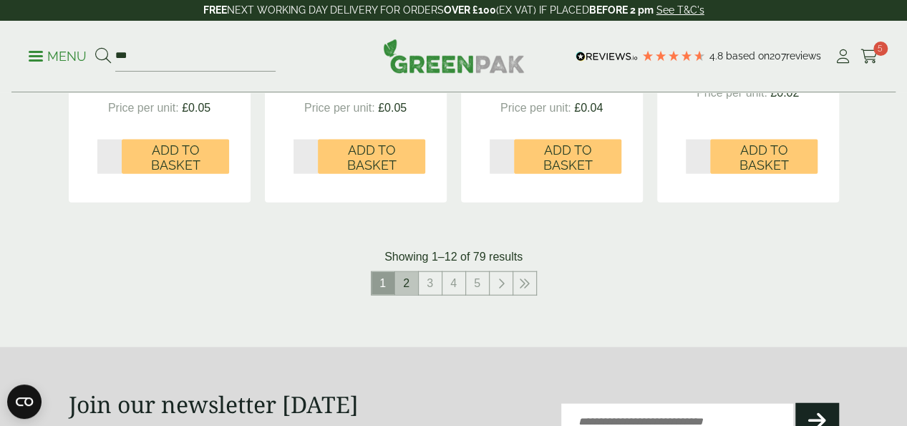
click at [403, 295] on link "2" at bounding box center [406, 283] width 23 height 23
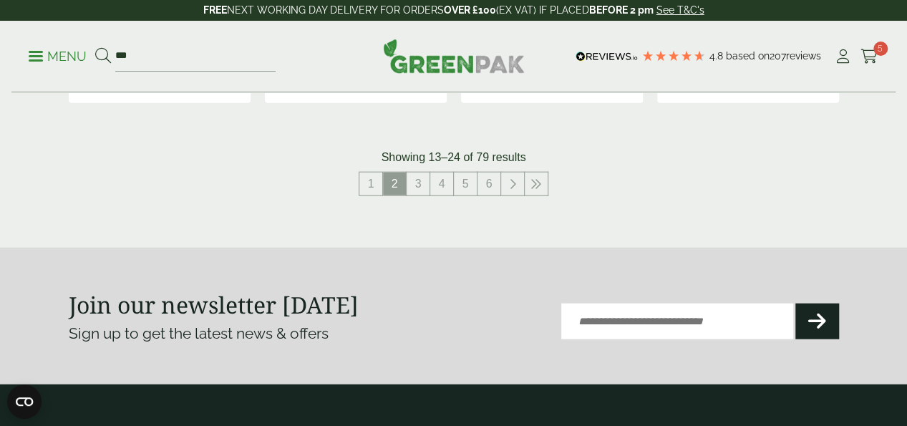
scroll to position [1633, 0]
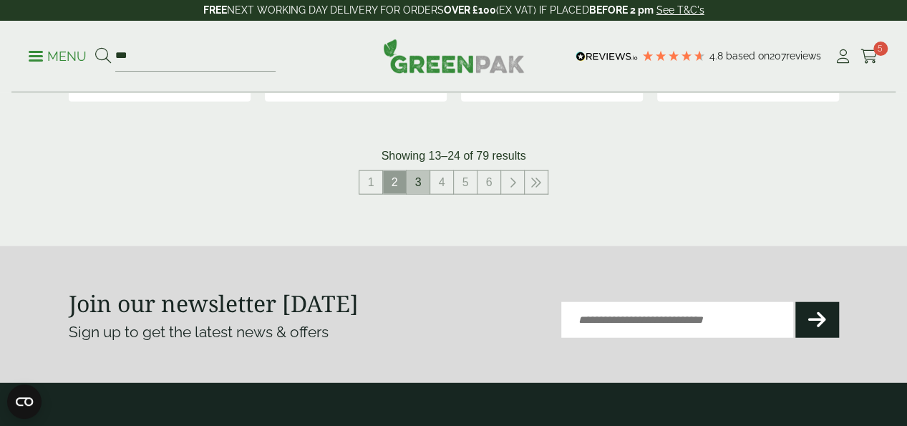
click at [424, 194] on link "3" at bounding box center [418, 182] width 23 height 23
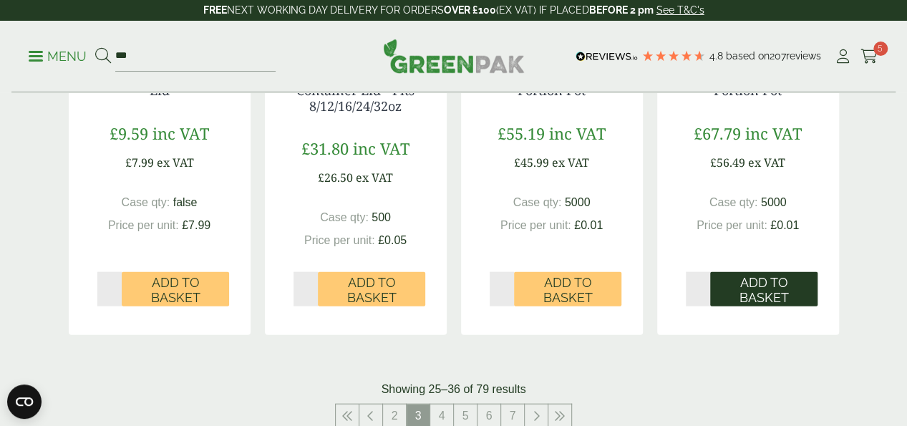
scroll to position [1490, 0]
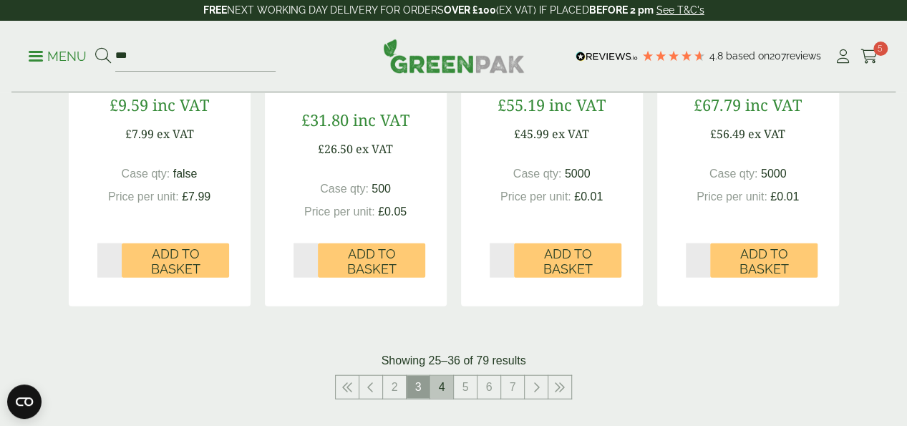
click at [446, 399] on link "4" at bounding box center [441, 387] width 23 height 23
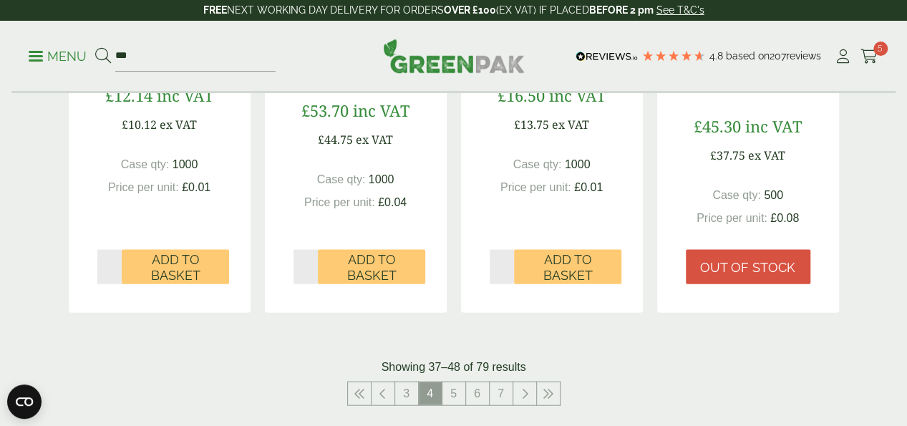
scroll to position [1490, 0]
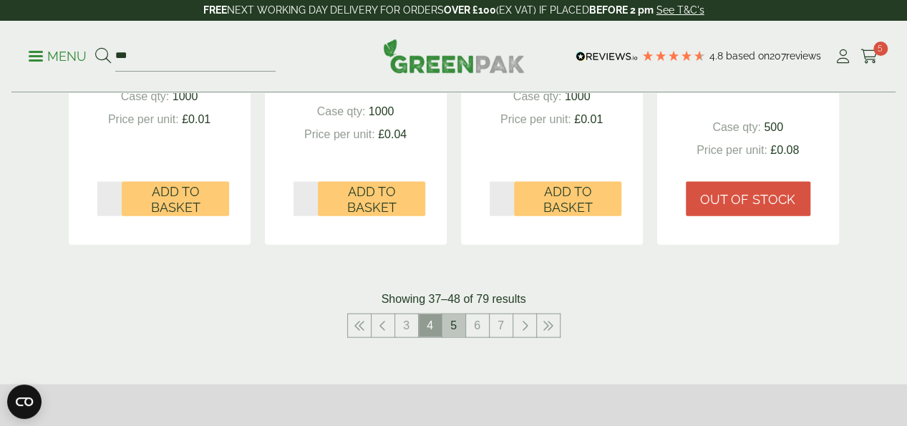
click at [456, 337] on link "5" at bounding box center [454, 325] width 23 height 23
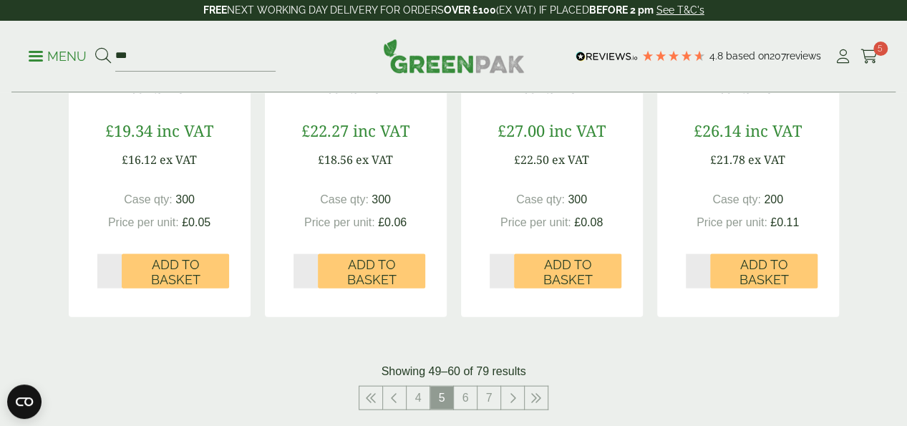
scroll to position [1461, 0]
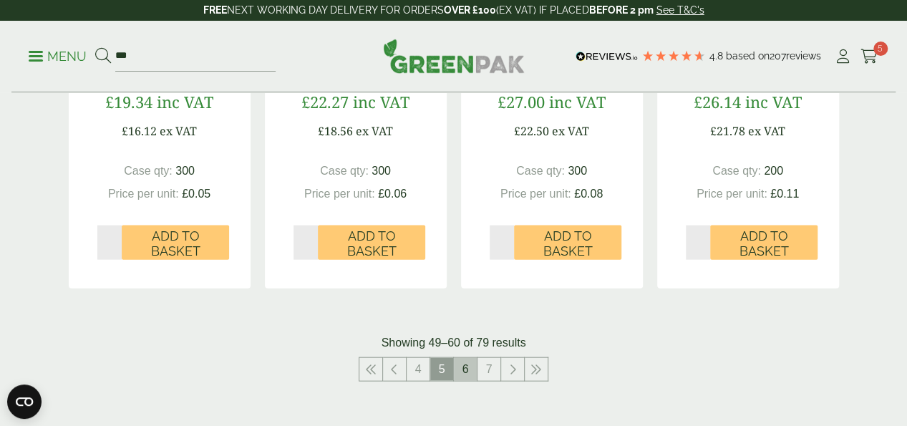
click at [460, 381] on link "6" at bounding box center [465, 369] width 23 height 23
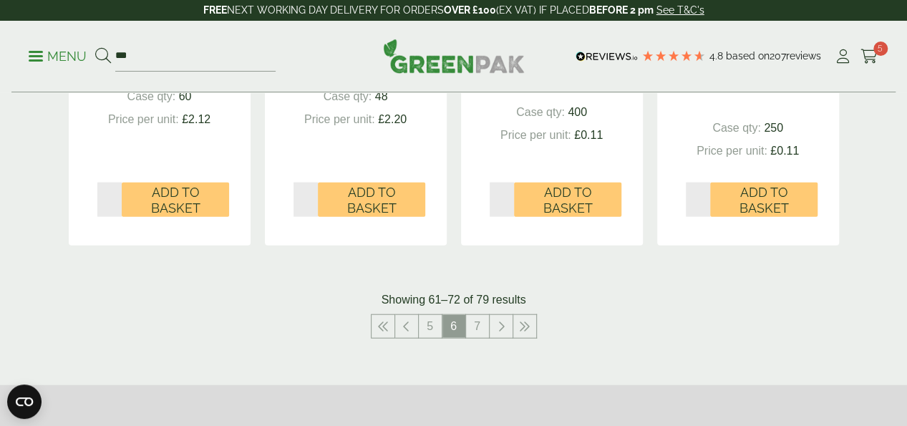
scroll to position [1575, 0]
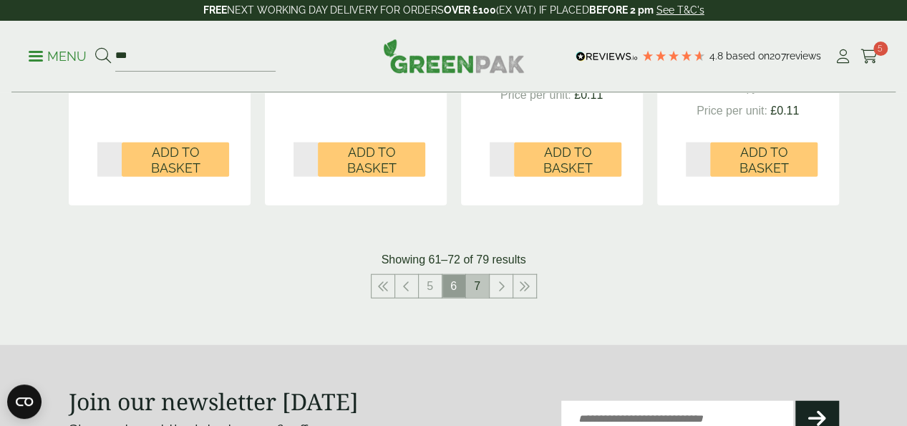
click at [478, 298] on link "7" at bounding box center [477, 286] width 23 height 23
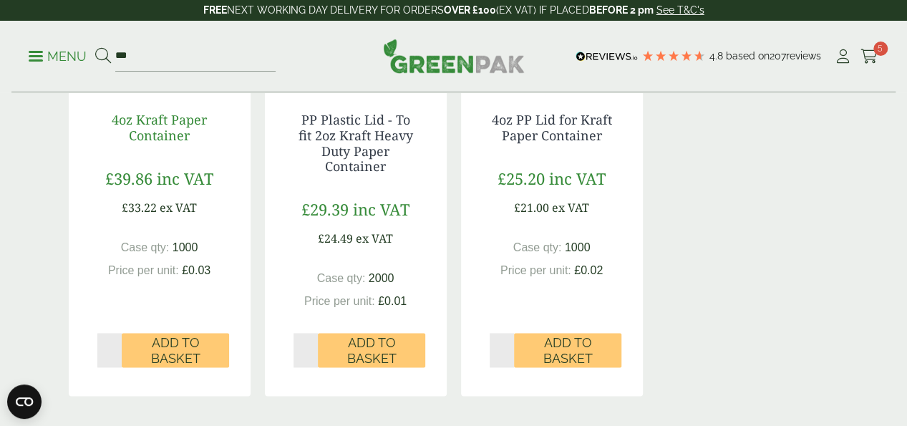
scroll to position [897, 0]
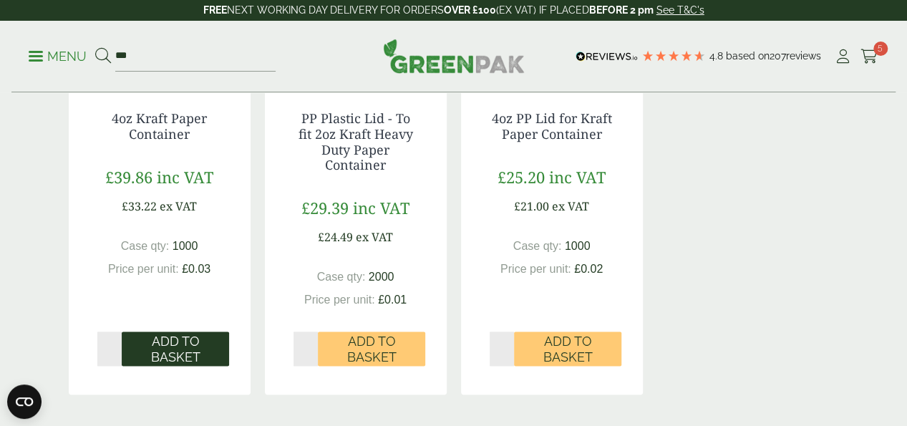
click at [176, 365] on span "Add to Basket" at bounding box center [175, 349] width 87 height 31
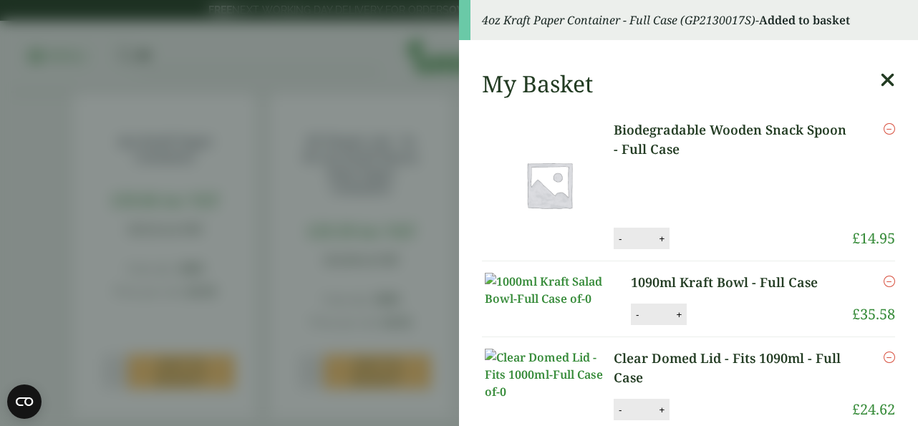
click at [13, 287] on aside "4oz Kraft Paper Container - Full Case (GP2130017S) - Added to basket My Basket …" at bounding box center [459, 213] width 918 height 426
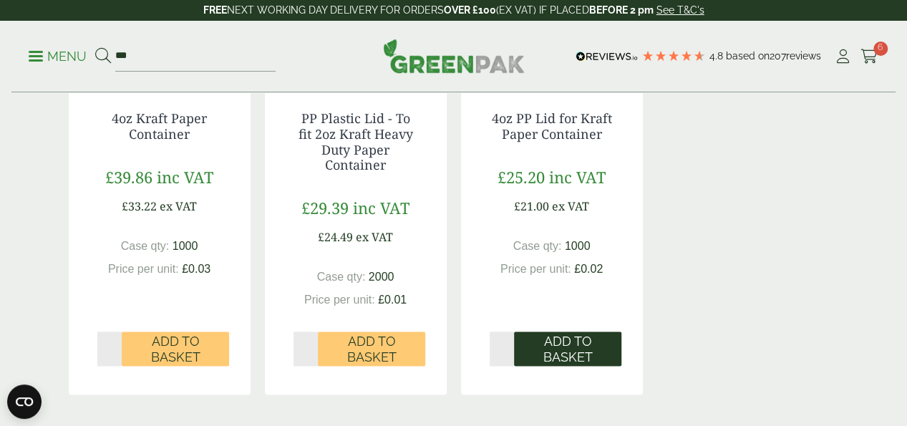
click at [556, 365] on span "Add to Basket" at bounding box center [567, 349] width 87 height 31
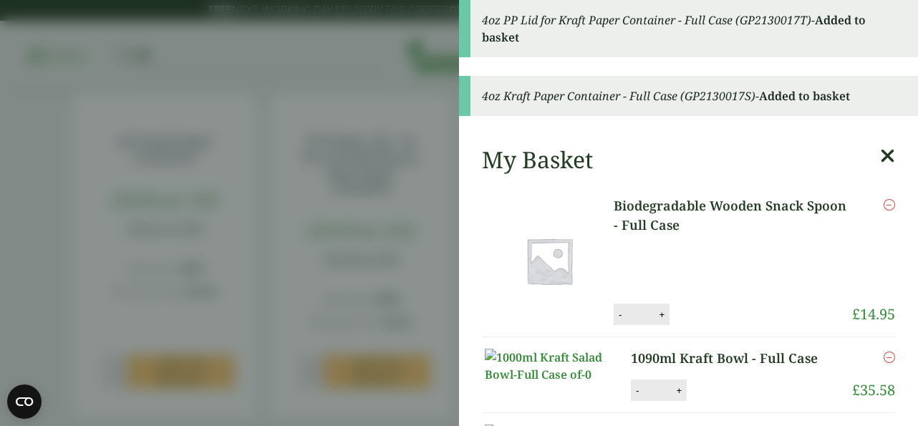
click at [4, 266] on aside "4oz PP Lid for Kraft Paper Container - Full Case (GP2130017T) - Added to basket…" at bounding box center [459, 213] width 918 height 426
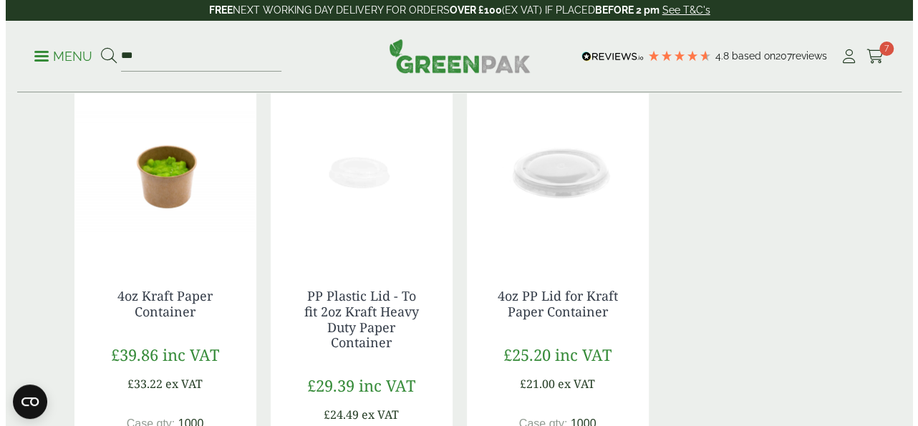
scroll to position [753, 0]
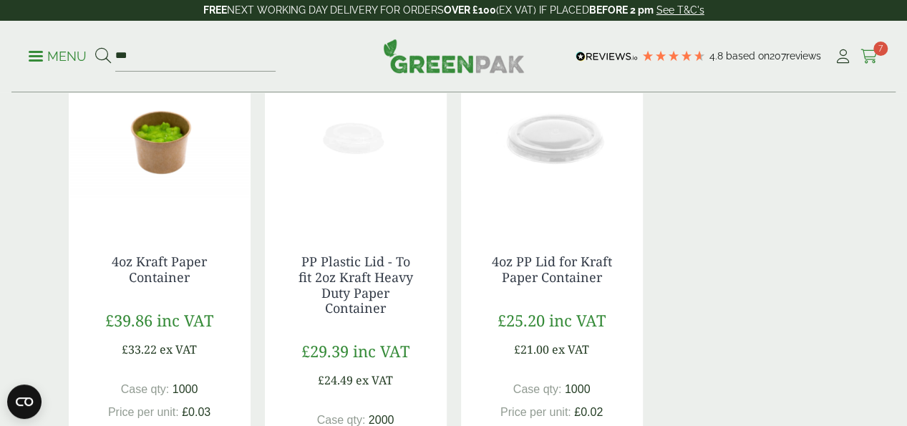
click at [868, 64] on link "Cart 7" at bounding box center [870, 56] width 18 height 21
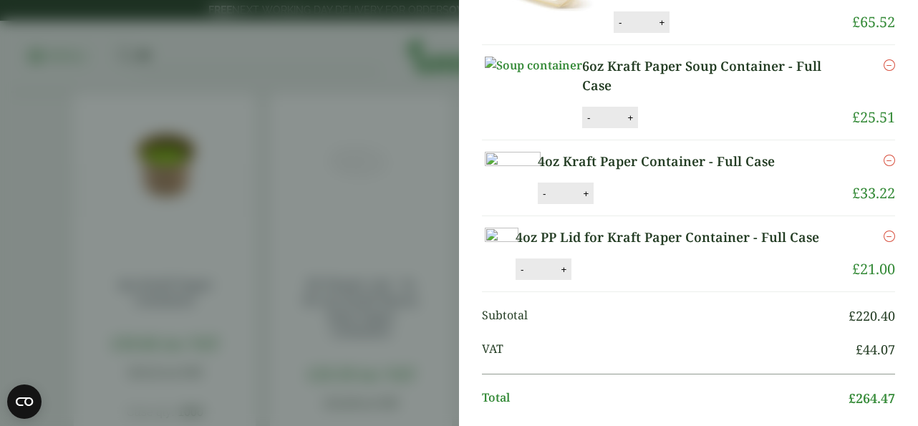
scroll to position [441, 0]
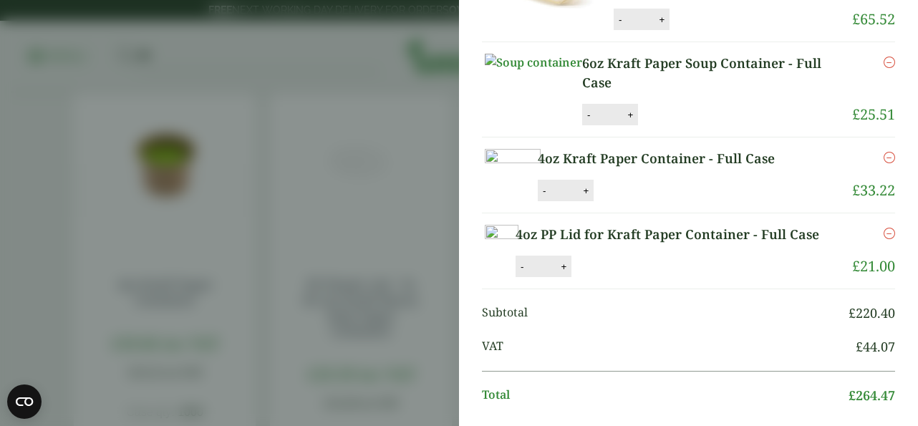
drag, startPoint x: 864, startPoint y: 130, endPoint x: 634, endPoint y: 145, distance: 229.7
click at [634, 137] on li "6oz Kraft Paper Soup Container - Full Case 6oz Kraft Paper Soup Container - Ful…" at bounding box center [688, 89] width 413 height 95
click at [709, 92] on p "6oz Kraft Paper Soup Container - Full Case" at bounding box center [717, 73] width 270 height 39
click at [594, 121] on button "-" at bounding box center [588, 115] width 11 height 12
click at [713, 126] on button "Update" at bounding box center [677, 115] width 72 height 21
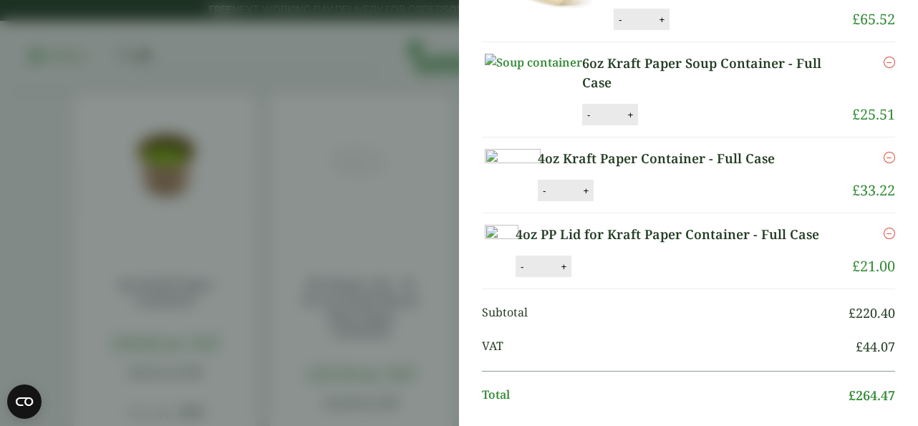
scroll to position [0, 0]
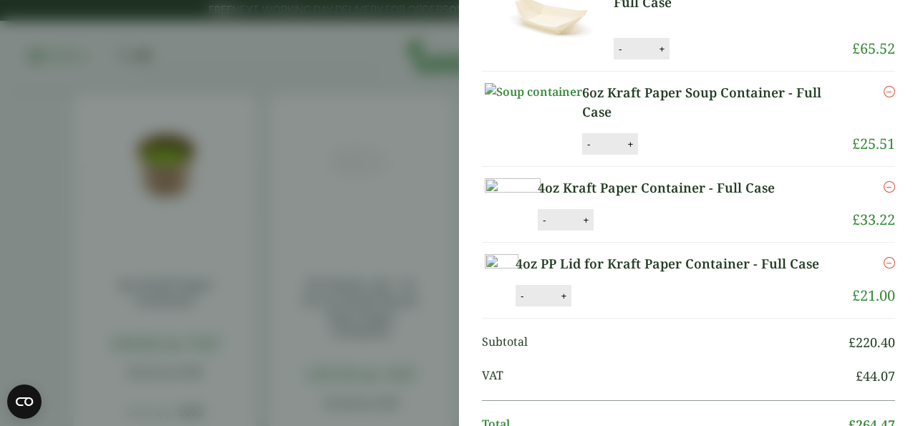
scroll to position [387, 0]
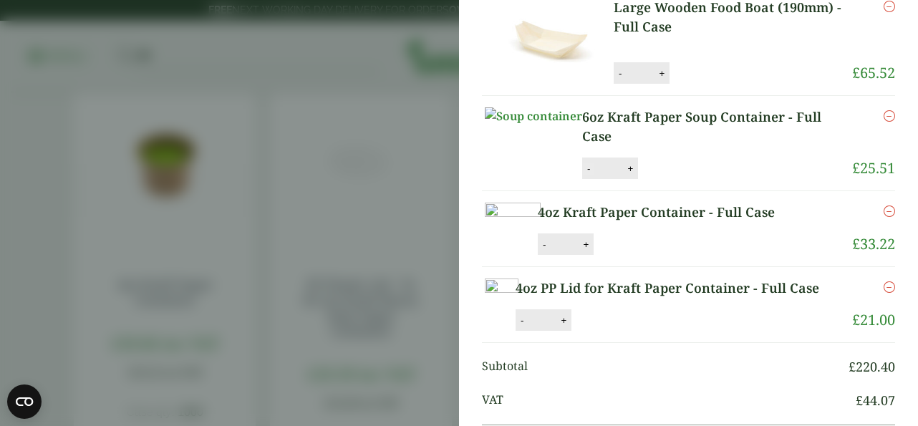
click at [594, 175] on button "-" at bounding box center [588, 169] width 11 height 12
click at [709, 180] on button "Update" at bounding box center [677, 168] width 72 height 21
type input "*"
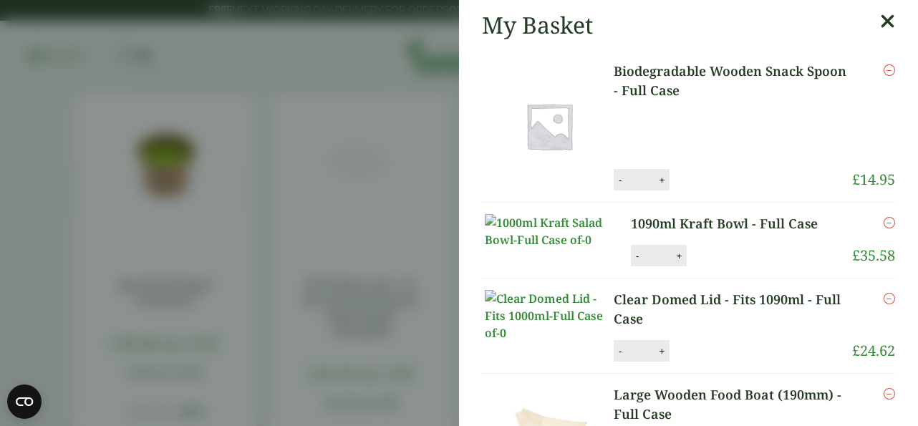
scroll to position [0, 0]
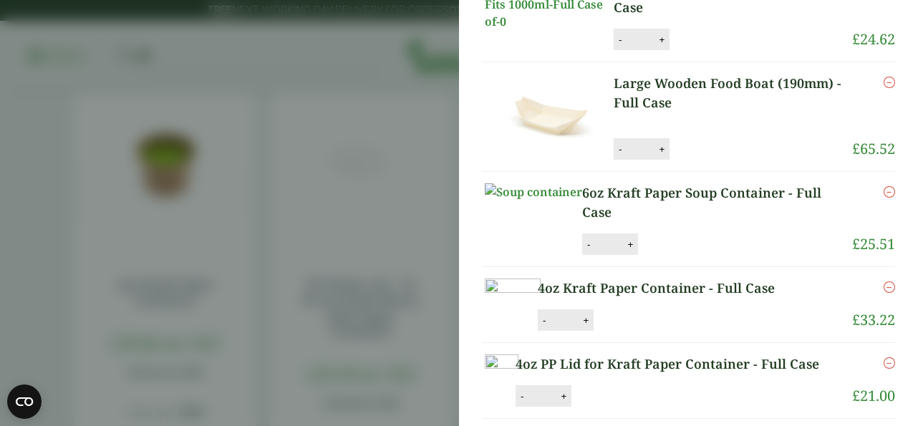
scroll to position [474, 0]
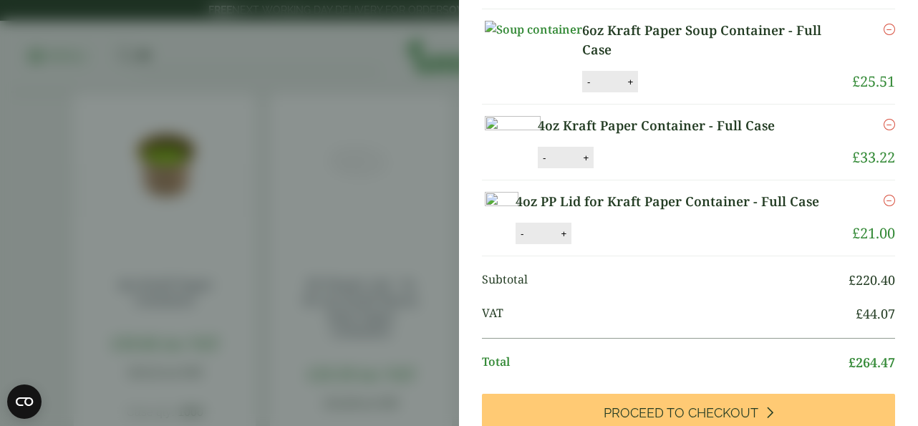
click at [884, 35] on icon "Remove this item" at bounding box center [889, 29] width 11 height 11
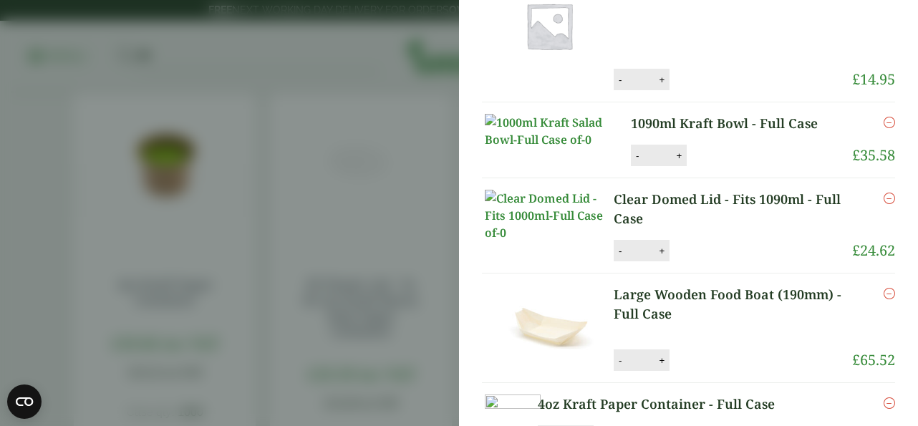
scroll to position [0, 0]
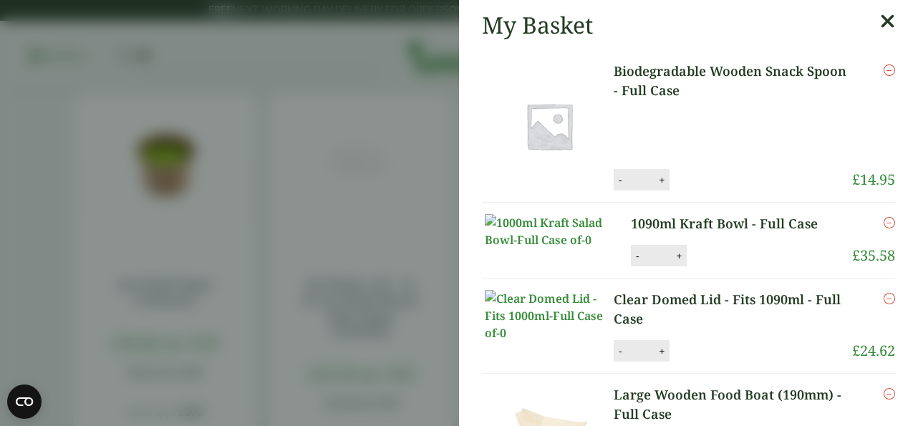
click at [703, 84] on link "Biodegradable Wooden Snack Spoon - Full Case" at bounding box center [733, 81] width 238 height 39
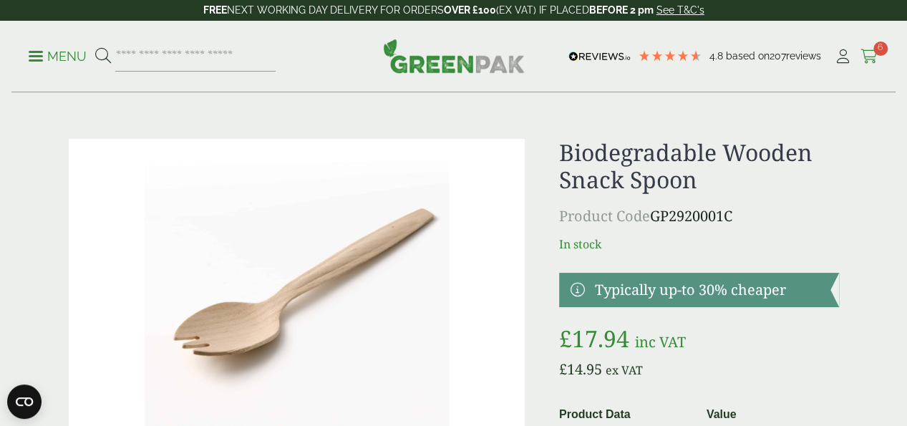
click at [871, 62] on icon at bounding box center [870, 56] width 18 height 14
